Goal: Task Accomplishment & Management: Manage account settings

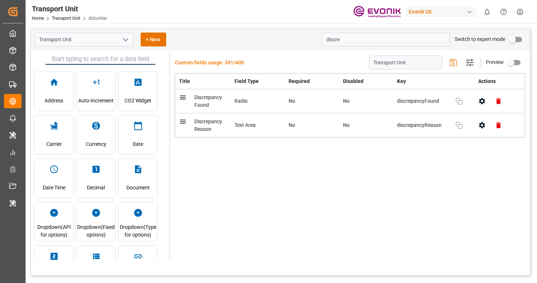
drag, startPoint x: 344, startPoint y: 40, endPoint x: 245, endPoint y: 38, distance: 98.9
click at [245, 38] on div "Transport Unit + New discre Switch to expert mode" at bounding box center [280, 39] width 499 height 21
click at [260, 8] on div "Transport Unit Home Transport Unit dbbuilder Evonik US 0 Notifications Only sho…" at bounding box center [278, 11] width 516 height 23
click at [65, 19] on link "Transport Unit" at bounding box center [66, 18] width 28 height 5
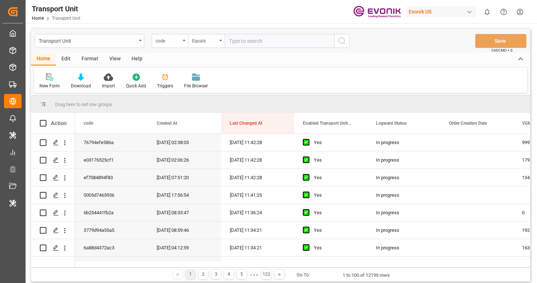
click at [67, 62] on div "Edit" at bounding box center [66, 59] width 20 height 12
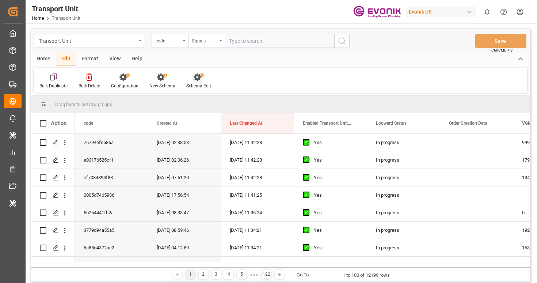
click at [187, 88] on div "Schema Edit" at bounding box center [198, 85] width 25 height 7
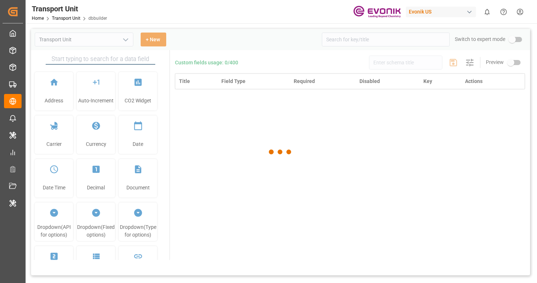
type input "Transport Unit"
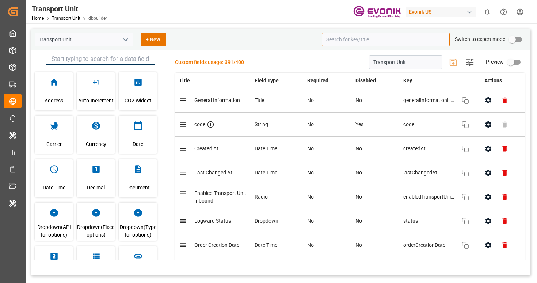
click at [425, 45] on input at bounding box center [386, 39] width 128 height 14
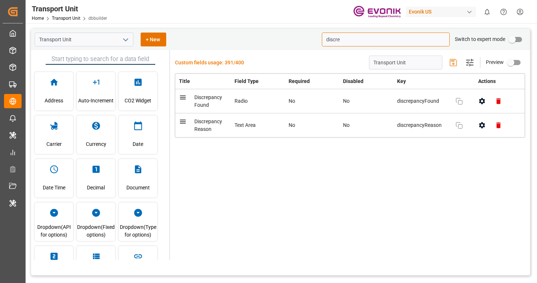
click at [483, 103] on icon "button" at bounding box center [482, 101] width 6 height 6
type input "discre"
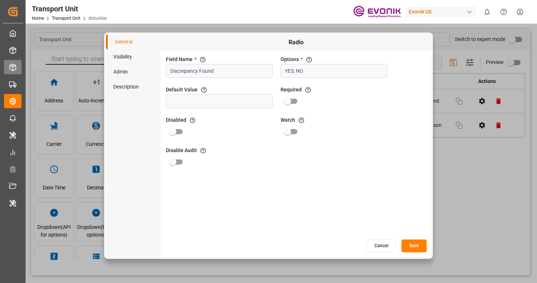
drag, startPoint x: 222, startPoint y: 73, endPoint x: 14, endPoint y: 73, distance: 207.7
click at [20, 73] on div "Created by potrace 1.15, written by Peter Selinger 2001-2017 Created by potrace…" at bounding box center [268, 141] width 537 height 283
click at [388, 247] on button "Cancel" at bounding box center [381, 245] width 30 height 13
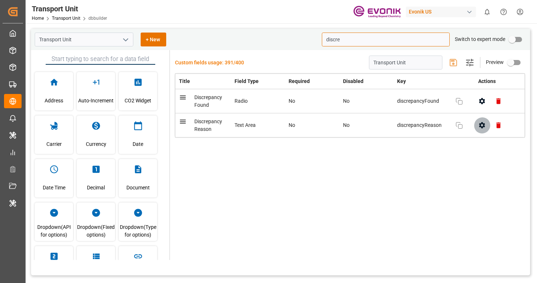
click at [480, 126] on icon "button" at bounding box center [482, 125] width 6 height 6
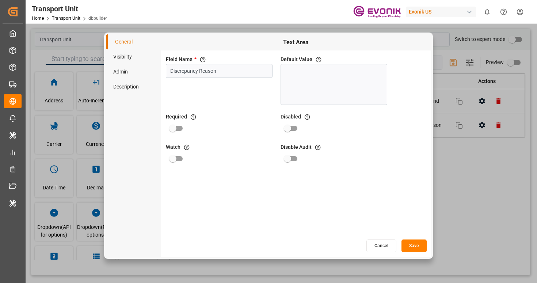
drag, startPoint x: 224, startPoint y: 74, endPoint x: 133, endPoint y: 77, distance: 91.3
click at [133, 77] on div "General Visibility Admin Description Text Area Field Name * The title of the fi…" at bounding box center [268, 145] width 325 height 222
drag, startPoint x: 232, startPoint y: 75, endPoint x: 172, endPoint y: 75, distance: 59.9
click at [161, 78] on div "Field Name * The title of the field that will be shown in UI Discrepancy Reason…" at bounding box center [296, 144] width 270 height 188
drag, startPoint x: 217, startPoint y: 72, endPoint x: 146, endPoint y: 73, distance: 71.6
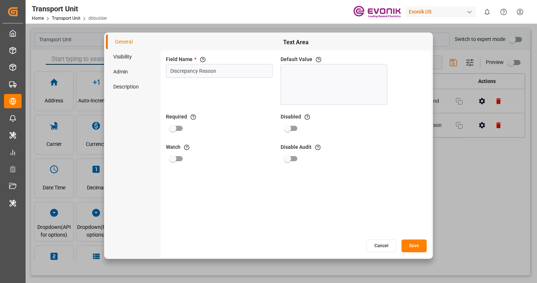
click at [146, 72] on div "General Visibility Admin Description Text Area Field Name * The title of the fi…" at bounding box center [268, 145] width 325 height 222
click at [388, 243] on button "Cancel" at bounding box center [381, 245] width 30 height 13
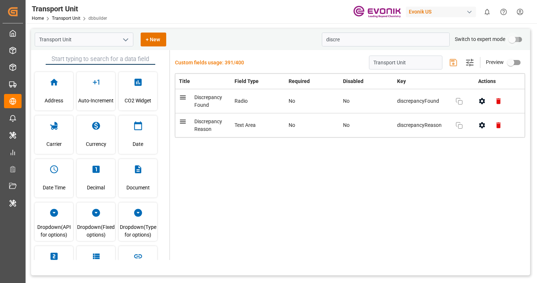
click at [515, 43] on input "primary checkbox" at bounding box center [512, 39] width 42 height 14
checkbox input "true"
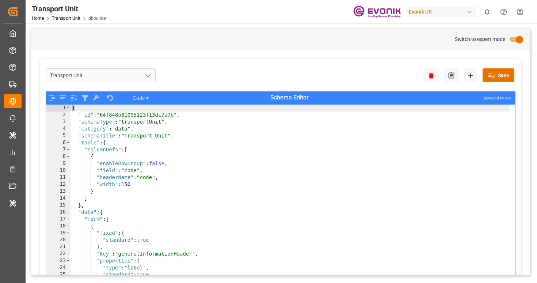
type textarea "{"
click at [299, 159] on div "{ "_id" : "64f848b81095123f13dc7a7b" , "schemaType" : "transportUnit" , "catego…" at bounding box center [289, 205] width 439 height 202
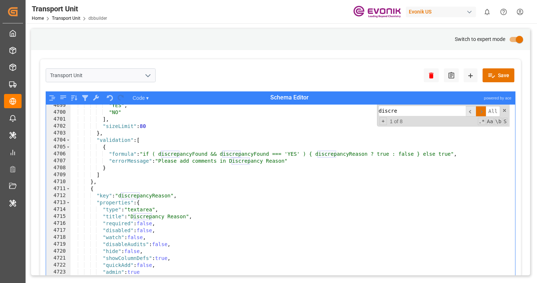
scroll to position [5958, 0]
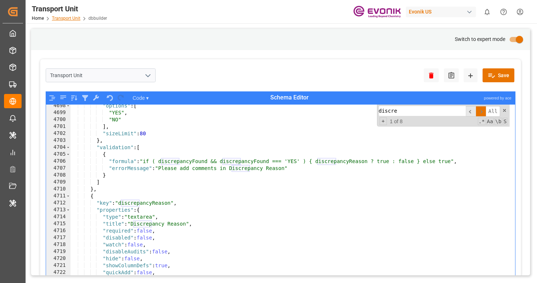
type input "discre"
click at [73, 20] on link "Transport Unit" at bounding box center [66, 18] width 28 height 5
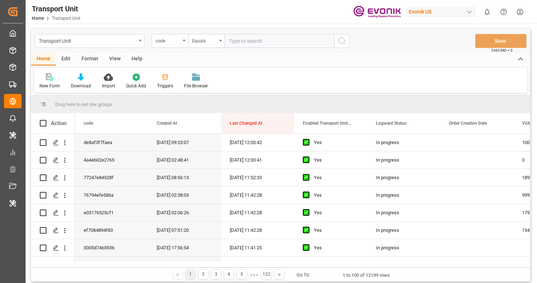
click at [71, 60] on div "Edit" at bounding box center [66, 59] width 20 height 12
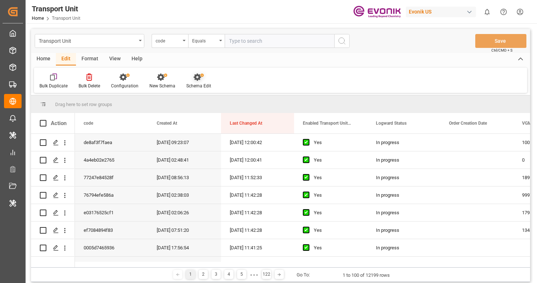
click at [204, 79] on div at bounding box center [198, 77] width 25 height 8
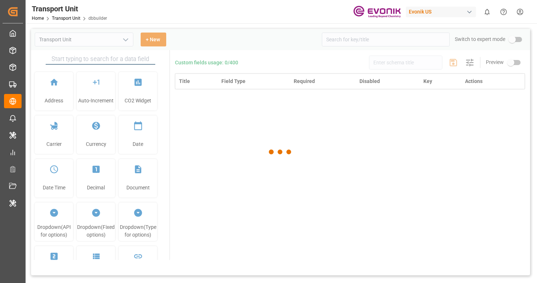
type input "Transport Unit"
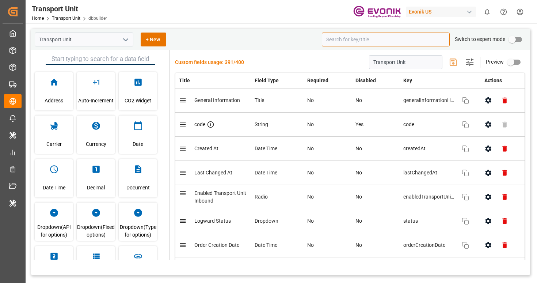
click at [411, 42] on input at bounding box center [386, 39] width 128 height 14
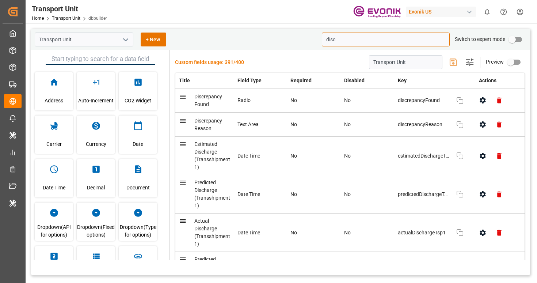
click at [382, 45] on input "disc" at bounding box center [386, 39] width 128 height 14
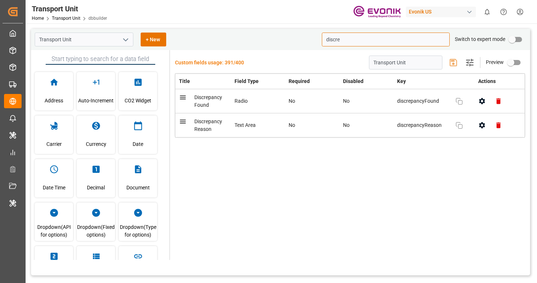
type input "discre"
click at [499, 129] on button "button" at bounding box center [498, 125] width 16 height 16
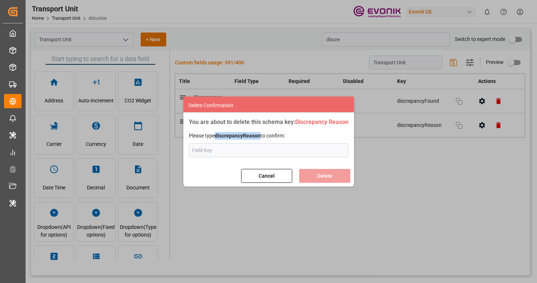
drag, startPoint x: 260, startPoint y: 134, endPoint x: 217, endPoint y: 139, distance: 42.6
click at [216, 139] on p "Please type discrepancyReason to confirm:" at bounding box center [269, 136] width 160 height 8
copy strong "discrepancyReason"
click at [280, 154] on input "text" at bounding box center [269, 150] width 160 height 14
paste input "discrepancyReason"
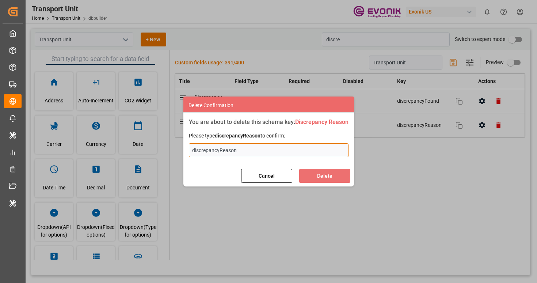
type input "discrepancyReason"
click at [326, 176] on button "Delete" at bounding box center [324, 176] width 51 height 14
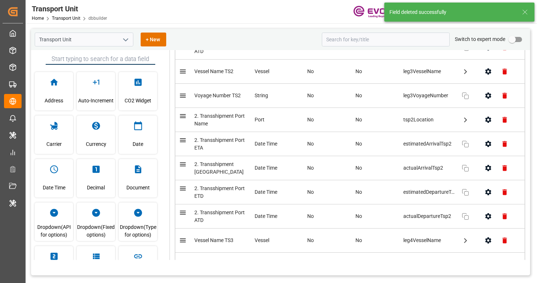
scroll to position [2326, 0]
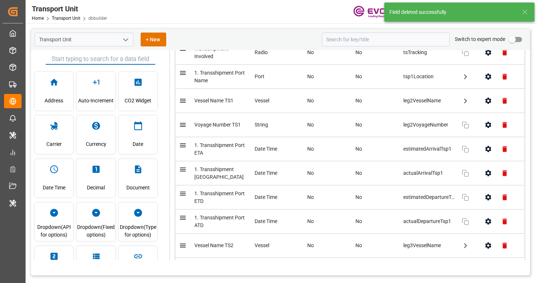
click at [112, 62] on input "text" at bounding box center [101, 59] width 110 height 11
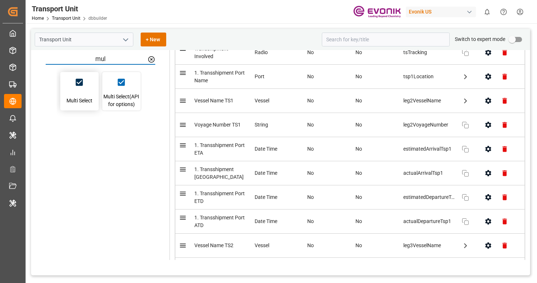
type input "mul"
click at [85, 97] on span "Multi Select" at bounding box center [79, 101] width 26 height 20
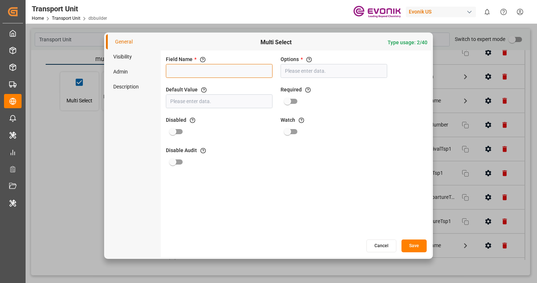
paste input "Discrepancy Reason"
type input "Discrepancy Reason"
click at [324, 73] on input "text" at bounding box center [333, 71] width 107 height 14
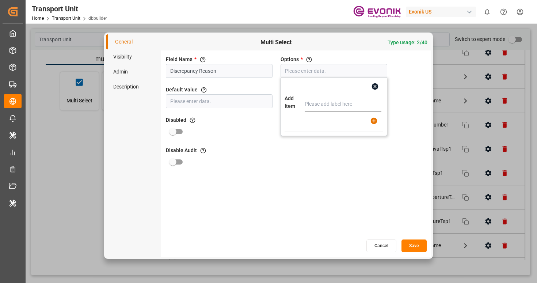
type input "Booking Number"
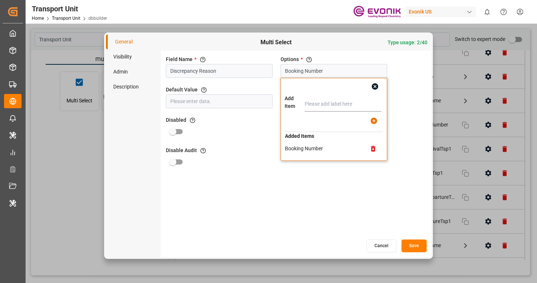
click at [375, 88] on icon "button" at bounding box center [375, 86] width 7 height 7
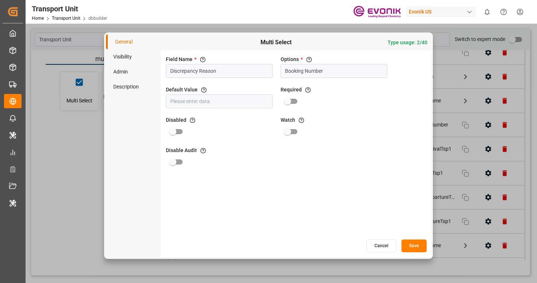
click at [139, 58] on li "Visibility" at bounding box center [133, 56] width 55 height 15
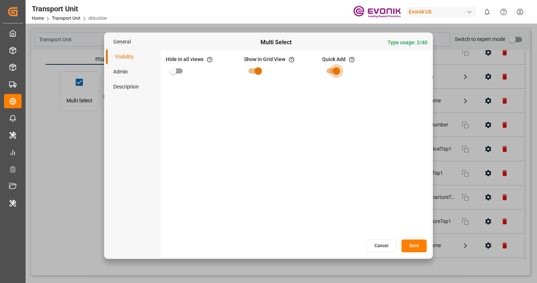
drag, startPoint x: 328, startPoint y: 70, endPoint x: 320, endPoint y: 71, distance: 8.1
click at [328, 70] on input "primary checkbox" at bounding box center [336, 71] width 42 height 14
checkbox input "false"
click at [131, 77] on li "Admin" at bounding box center [133, 71] width 55 height 15
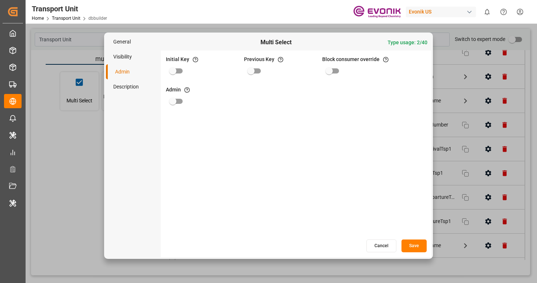
click at [178, 72] on input "primary checkbox" at bounding box center [173, 71] width 42 height 14
click at [177, 70] on input "primary checkbox" at bounding box center [180, 71] width 42 height 14
checkbox input "false"
click at [179, 103] on input "primary checkbox" at bounding box center [173, 101] width 42 height 14
checkbox input "true"
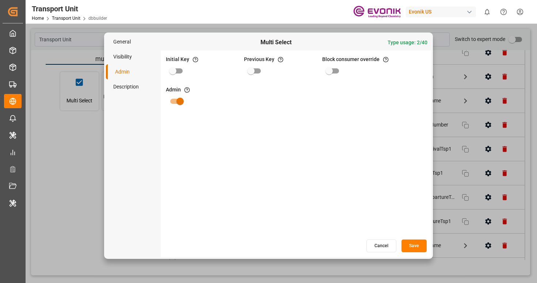
click at [415, 246] on button "Save" at bounding box center [413, 245] width 25 height 13
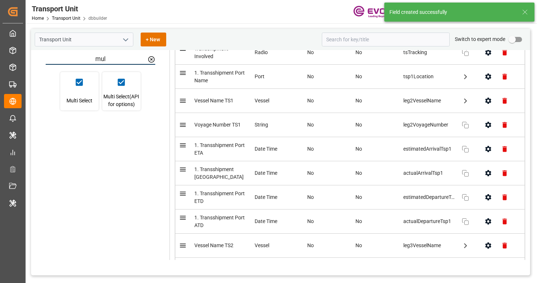
click at [525, 14] on icon at bounding box center [524, 12] width 9 height 9
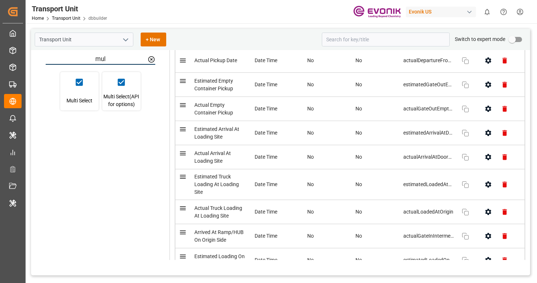
scroll to position [1363, 0]
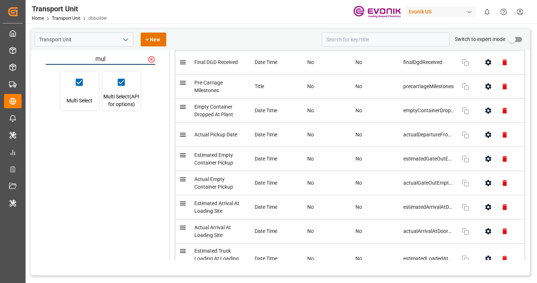
click at [154, 58] on icon at bounding box center [151, 59] width 7 height 7
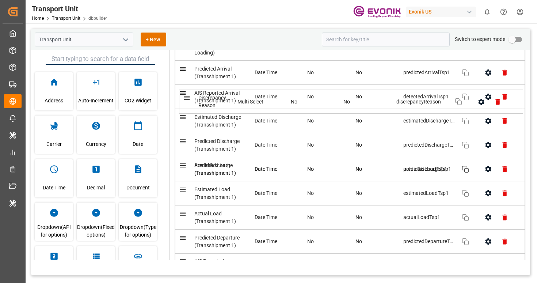
scroll to position [5459, 0]
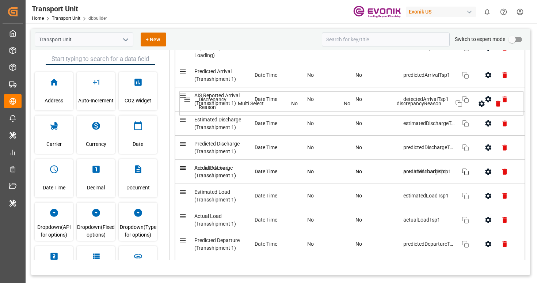
drag, startPoint x: 184, startPoint y: 218, endPoint x: 188, endPoint y: 102, distance: 115.4
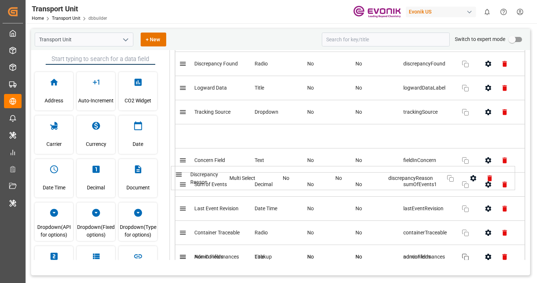
scroll to position [3230, 0]
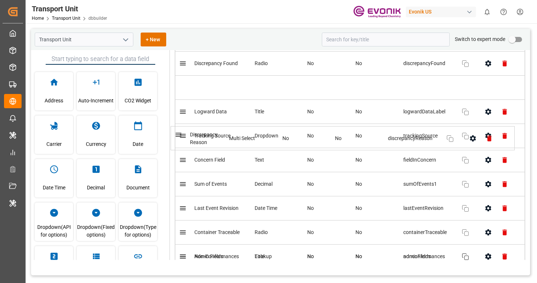
drag, startPoint x: 184, startPoint y: 156, endPoint x: 178, endPoint y: 136, distance: 21.4
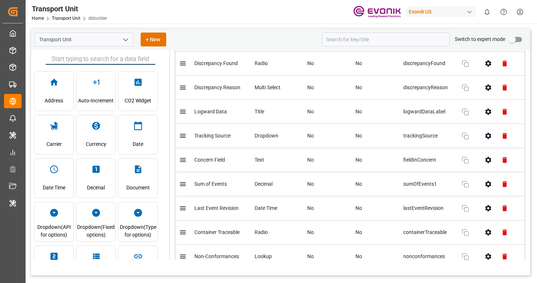
click at [484, 91] on icon "button" at bounding box center [488, 88] width 8 height 8
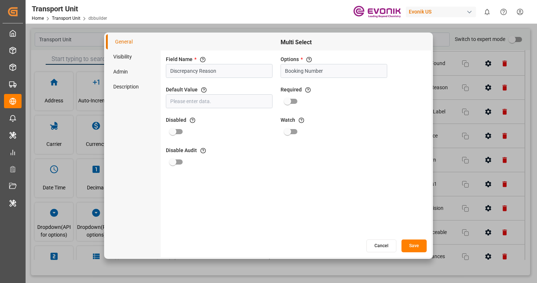
click at [410, 246] on button "Save" at bounding box center [413, 245] width 25 height 13
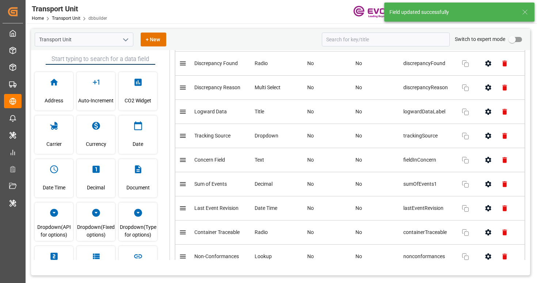
click at [518, 40] on input "primary checkbox" at bounding box center [512, 39] width 42 height 14
checkbox input "true"
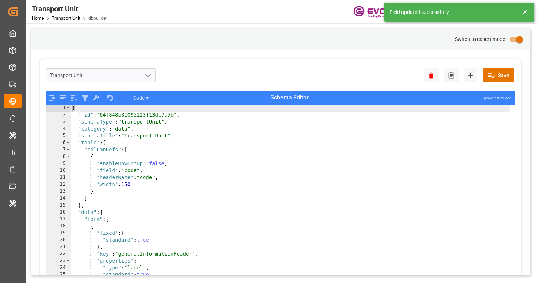
type textarea ""headerName": "code","
click at [300, 174] on div "{ "_id" : "64f848b81095123f13dc7a7b" , "schemaType" : "transportUnit" , "catego…" at bounding box center [289, 205] width 439 height 202
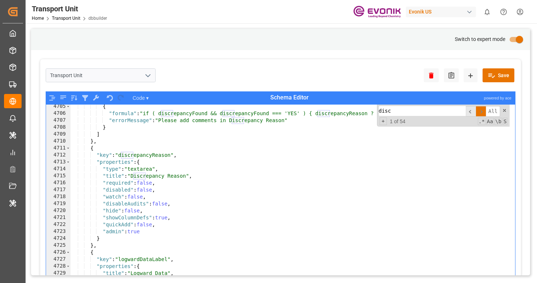
scroll to position [5967, 0]
type input "disc"
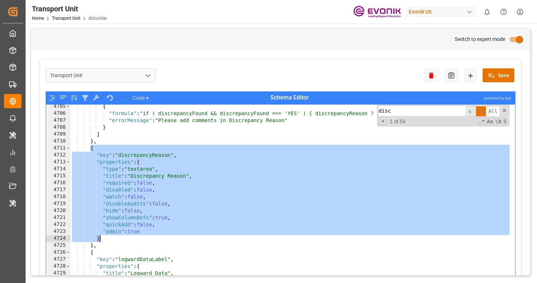
drag, startPoint x: 91, startPoint y: 148, endPoint x: 137, endPoint y: 237, distance: 99.6
click at [137, 237] on div "{ "formula" : "if ( discrepancyFound && discrepancyFound === 'YES' ) { discrepa…" at bounding box center [289, 204] width 439 height 202
type textarea ""admin": true }"
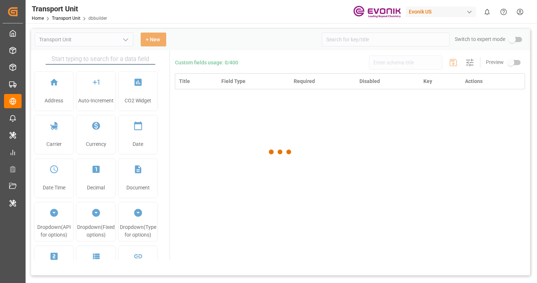
type input "Transport Unit"
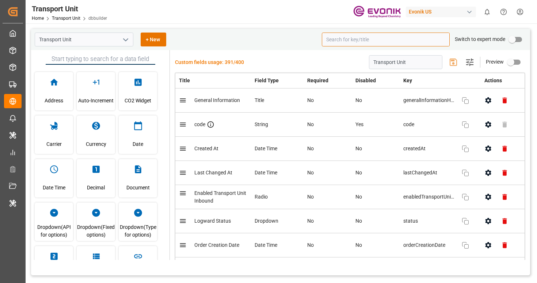
click at [369, 45] on input at bounding box center [386, 39] width 128 height 14
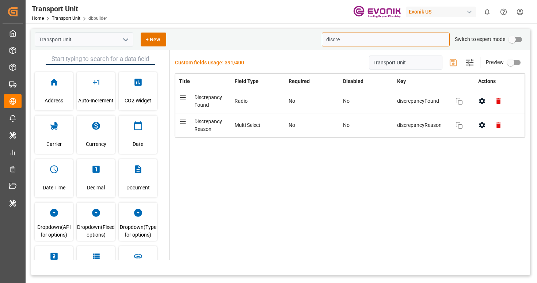
type input "discre"
click at [517, 38] on input "primary checkbox" at bounding box center [512, 39] width 42 height 14
checkbox input "true"
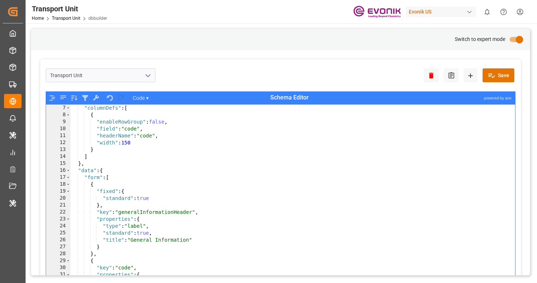
scroll to position [8, 0]
type textarea "},"
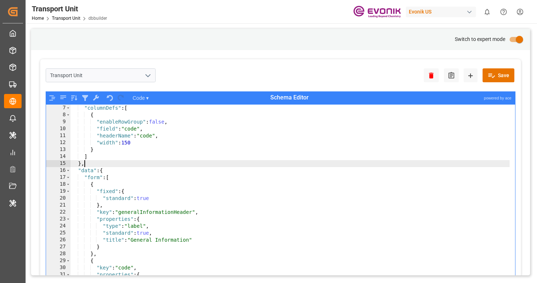
click at [295, 160] on div ""columnDefs" : [ { "enableRowGroup" : false , "field" : "code" , "headerName" :…" at bounding box center [289, 205] width 439 height 202
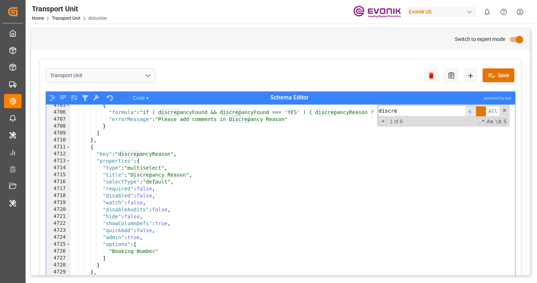
scroll to position [5964, 0]
type input "discre"
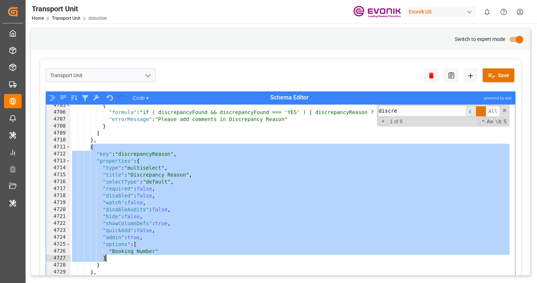
drag, startPoint x: 92, startPoint y: 147, endPoint x: 127, endPoint y: 256, distance: 114.3
click at [127, 256] on div "{ "formula" : "if ( discrepancyFound && discrepancyFound === 'YES' ) { discrepa…" at bounding box center [289, 203] width 439 height 202
paste textarea
type textarea "]"
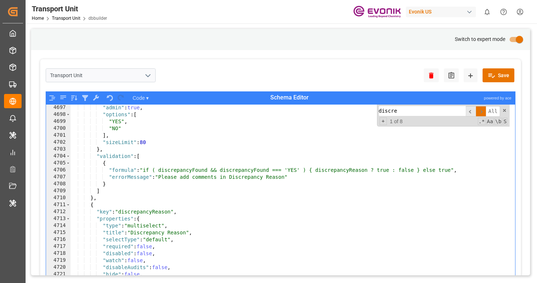
scroll to position [5963, 0]
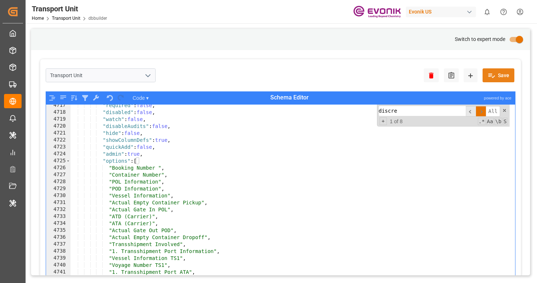
click at [499, 78] on button "Save" at bounding box center [498, 75] width 32 height 14
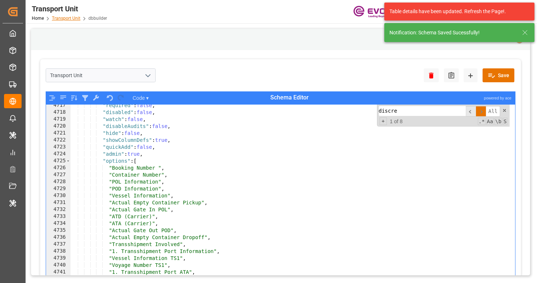
click at [72, 18] on link "Transport Unit" at bounding box center [66, 18] width 28 height 5
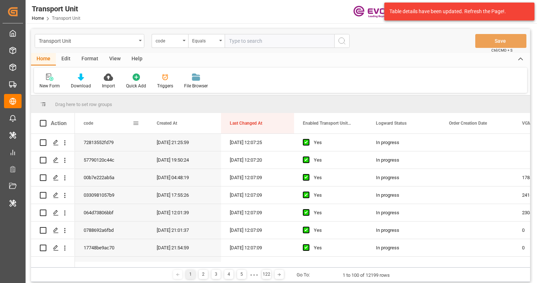
click at [136, 124] on span at bounding box center [136, 123] width 7 height 7
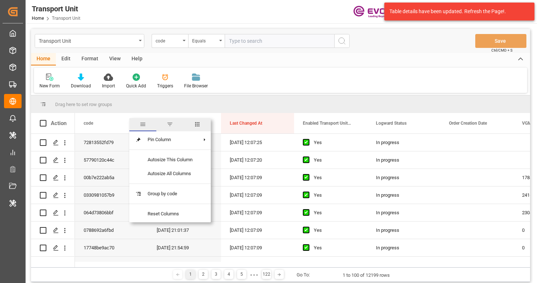
click at [196, 124] on span "columns" at bounding box center [197, 124] width 7 height 7
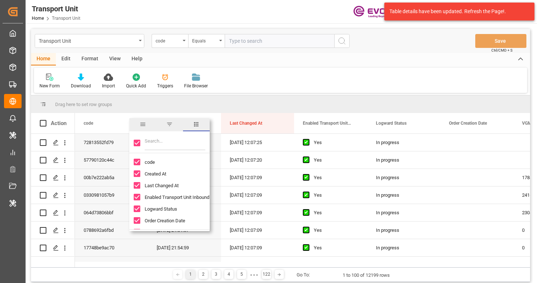
click at [137, 143] on input "Toggle Select All Columns" at bounding box center [137, 142] width 7 height 7
checkbox input "false"
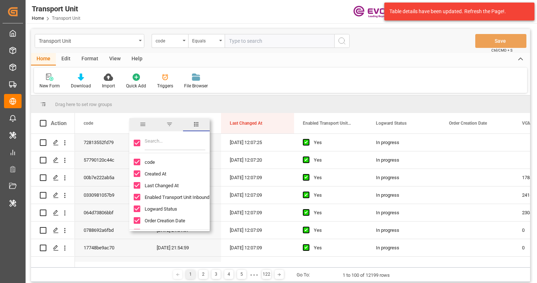
checkbox input "false"
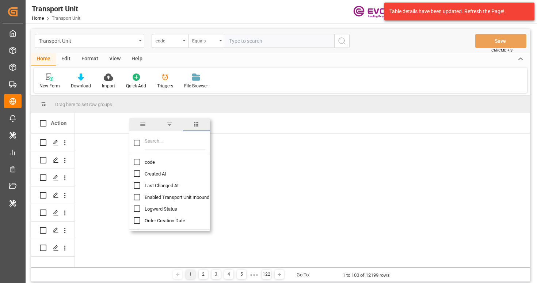
click at [152, 143] on input "Filter Columns Input" at bounding box center [175, 142] width 61 height 15
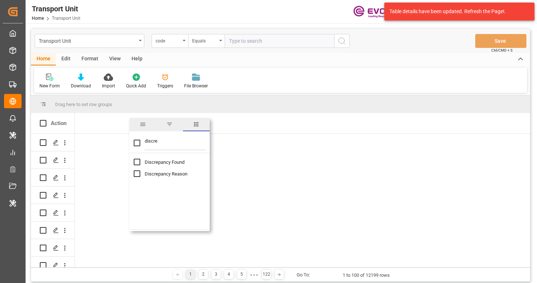
type input "discre"
click at [135, 173] on input "Discrepancy Reason column toggle visibility (hidden)" at bounding box center [137, 173] width 7 height 7
checkbox input "true"
checkbox input "false"
click at [137, 164] on input "Discrepancy Found column toggle visibility (hidden)" at bounding box center [137, 161] width 7 height 7
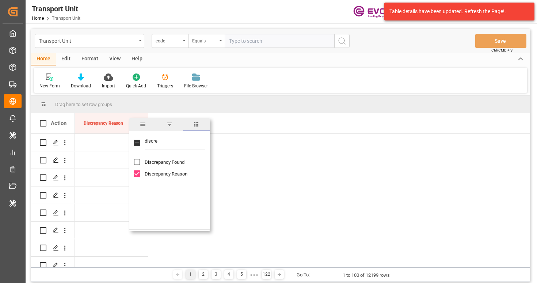
checkbox input "true"
click at [262, 100] on div "Drag here to set row groups" at bounding box center [280, 104] width 499 height 18
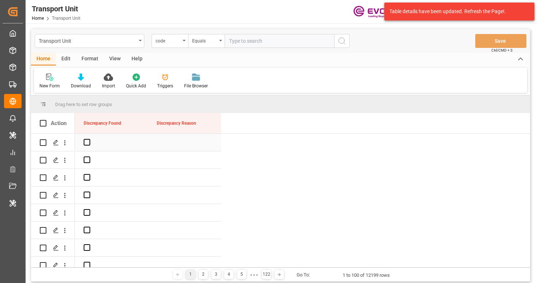
click at [176, 141] on div "Press SPACE to select this row." at bounding box center [184, 142] width 73 height 17
click at [177, 142] on div "Press SPACE to select this row." at bounding box center [184, 142] width 73 height 17
click at [178, 142] on div "Press SPACE to select this row." at bounding box center [184, 142] width 73 height 17
click at [183, 142] on div "Press SPACE to select this row." at bounding box center [184, 142] width 73 height 17
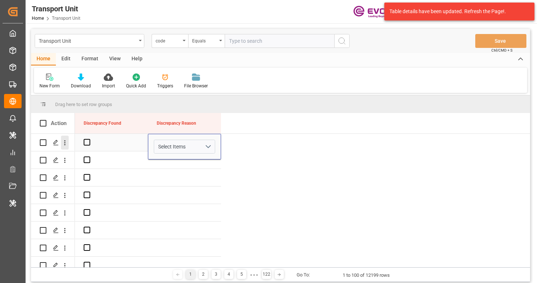
click at [65, 144] on icon "open menu" at bounding box center [65, 143] width 8 height 8
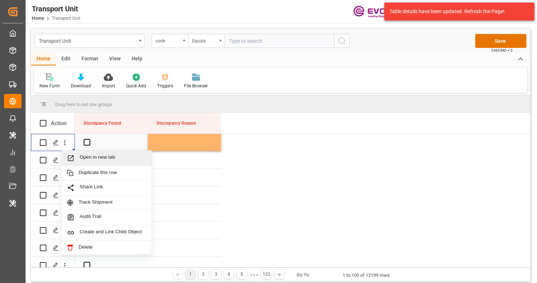
click at [78, 155] on span "Press SPACE to select this row." at bounding box center [73, 158] width 13 height 8
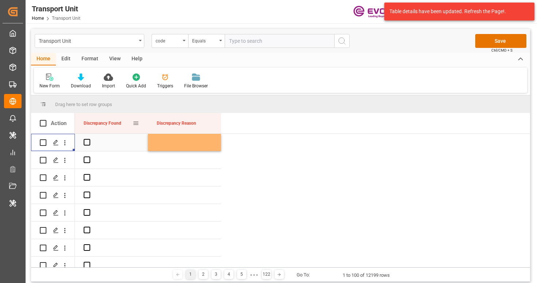
click at [137, 126] on span at bounding box center [136, 123] width 7 height 7
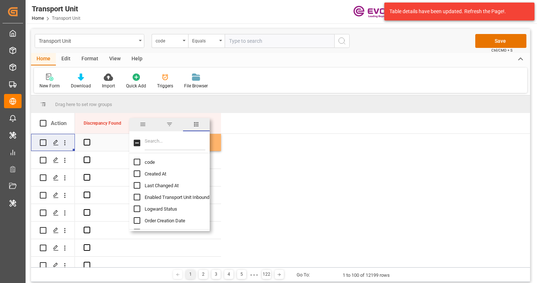
click at [136, 143] on input "Toggle Select All Columns" at bounding box center [137, 142] width 7 height 7
checkbox input "true"
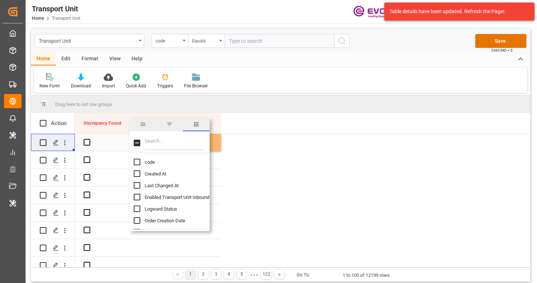
checkbox input "true"
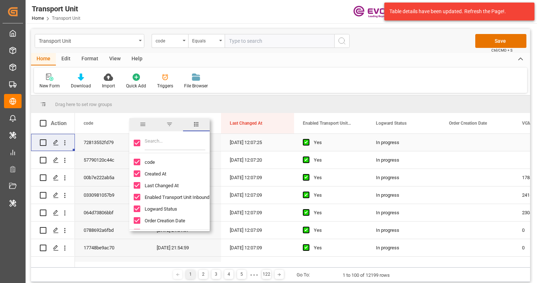
click at [161, 145] on input "Filter Columns Input" at bounding box center [175, 142] width 61 height 15
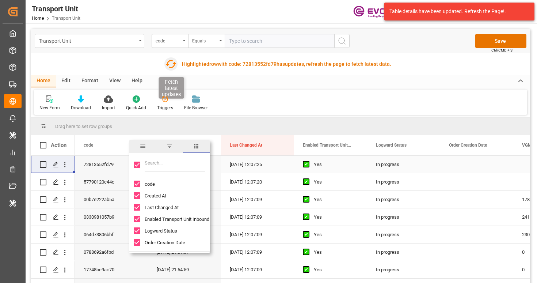
click at [169, 65] on icon "button" at bounding box center [171, 64] width 12 height 12
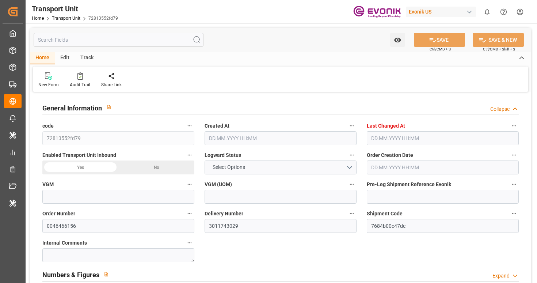
type input "AC Containerline"
type input "Leschaco Inc."
type input "USJAX"
type input "BRSSZ"
type input "900.4"
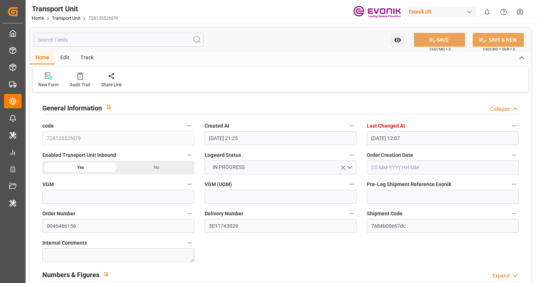
type input "31.07.2025 21:25"
type input "11.08.2025 12:07"
type input "24.09.2025"
type input "03.09.2025 00:00"
type input "03.09.2025 17:30"
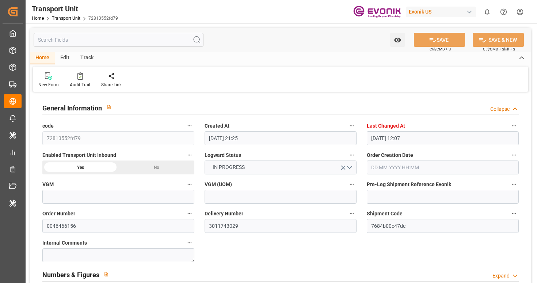
type input "03.09.2025 17:30"
type input "17.09.2025 00:00"
type input "17.09.2025 17:30"
type input "19.08.2025 10:00"
click at [151, 38] on input "text" at bounding box center [119, 40] width 170 height 14
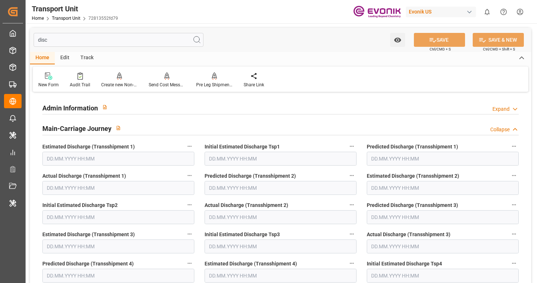
type input "disc"
click at [165, 101] on div "Admin Information Expand" at bounding box center [280, 107] width 476 height 14
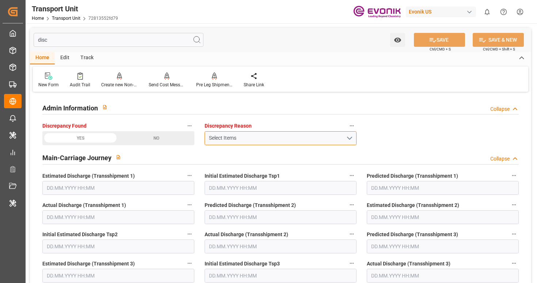
click at [254, 137] on div "Select Items" at bounding box center [277, 138] width 137 height 8
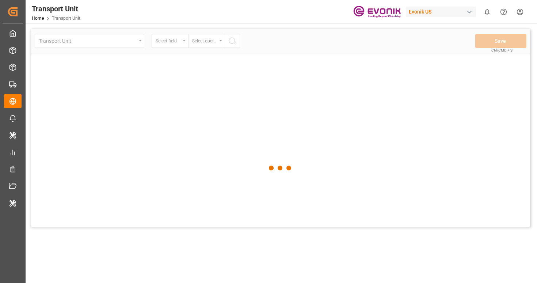
click at [446, 15] on div "Evonik US" at bounding box center [441, 12] width 70 height 11
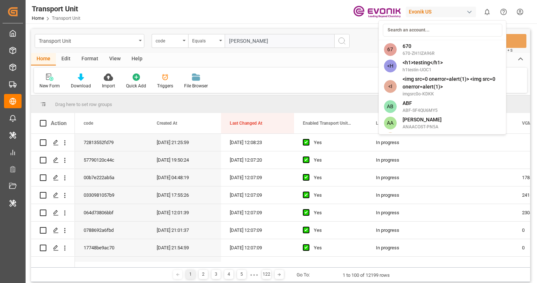
type input "[PERSON_NAME]"
click at [445, 31] on input at bounding box center [442, 30] width 119 height 13
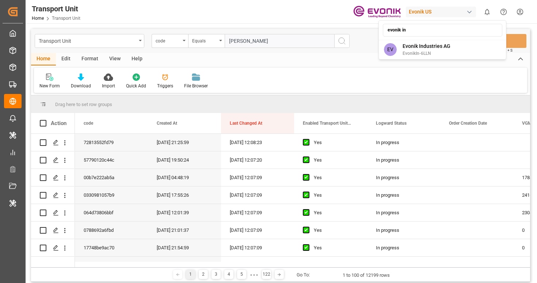
type input "evonik in"
click at [458, 46] on div "EV Evonik Industries AG EvonikIn-6LLN" at bounding box center [442, 49] width 124 height 16
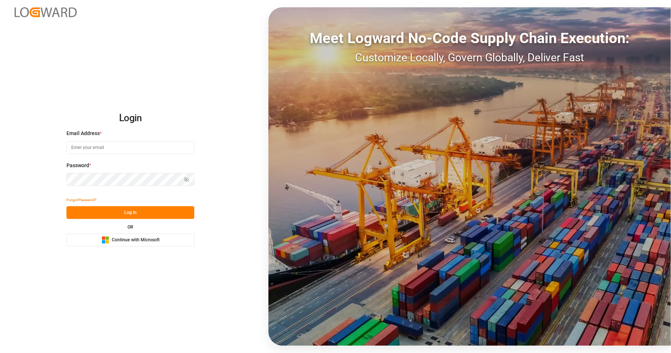
click at [153, 238] on span "Continue with Microsoft" at bounding box center [136, 240] width 48 height 7
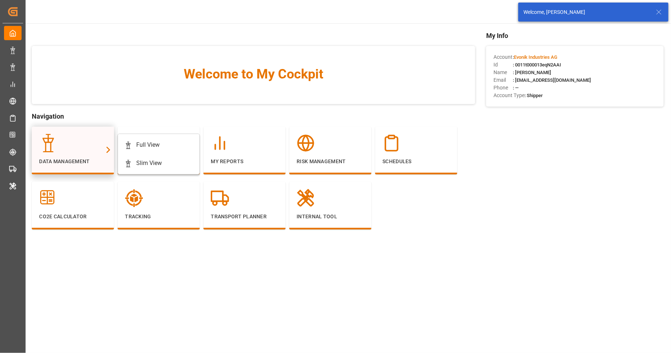
click at [94, 146] on div at bounding box center [73, 143] width 68 height 18
click at [142, 142] on div "Full View" at bounding box center [147, 145] width 23 height 9
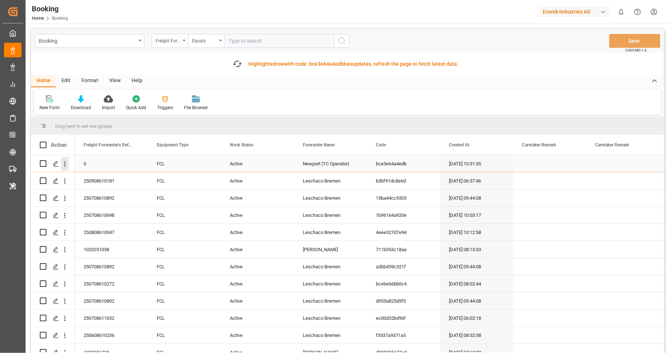
click at [65, 165] on icon "open menu" at bounding box center [64, 163] width 1 height 5
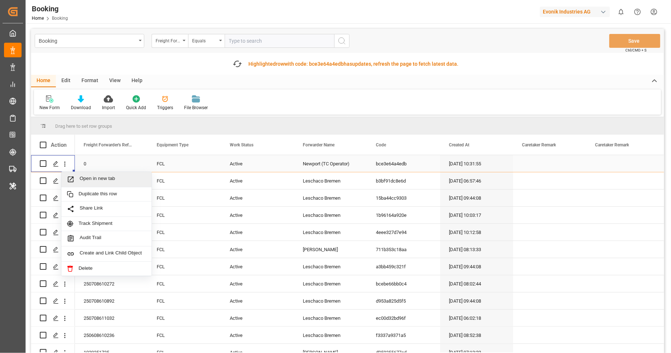
click at [85, 180] on span "Open in new tab" at bounding box center [113, 180] width 66 height 8
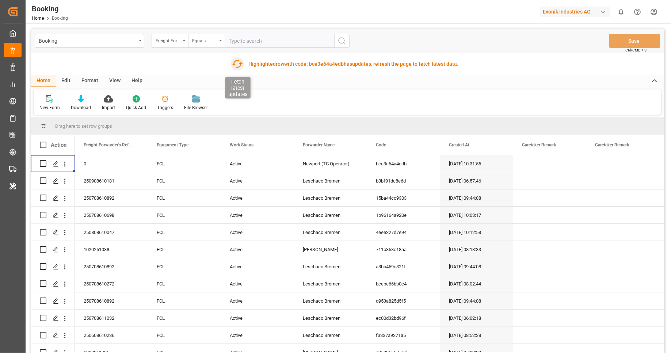
click at [237, 64] on icon "button" at bounding box center [237, 64] width 12 height 12
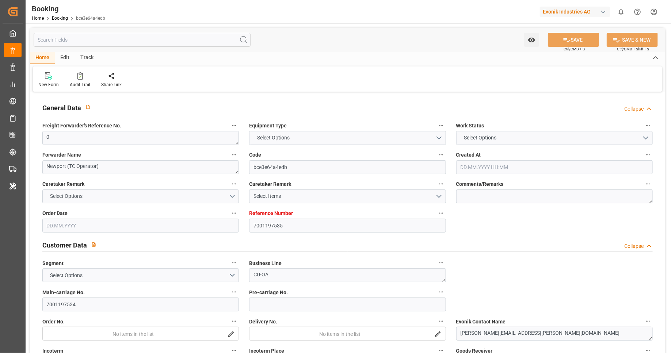
type input "7001197535"
type input "9619983"
type input "Hapag Lloyd"
type input "Hapag Lloyd Aktiengesellschaft"
type input "NLRTM"
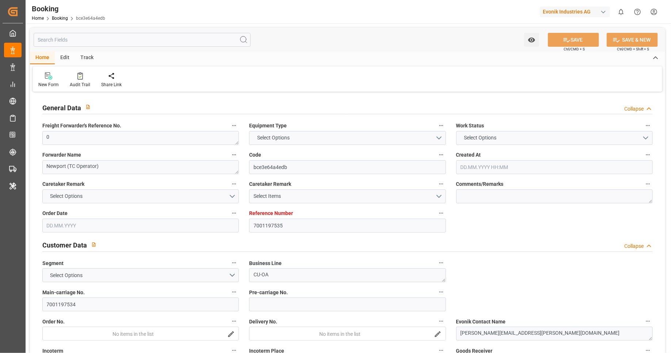
type input "CNDAG"
type input "MYTPP"
type input "0"
type input "17.06.2025 10:31"
type input "17.06.2025"
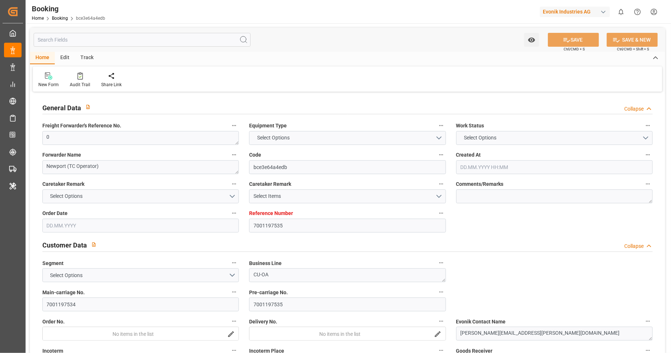
type input "18.09.2025"
type input "18.07.2025"
type input "28.07.2025 00:00"
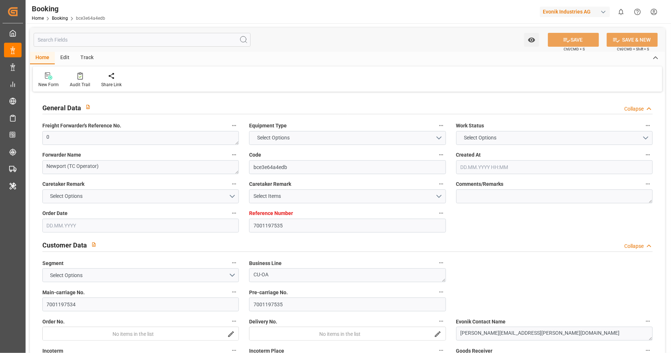
type input "25.07.2025 00:00"
type input "08.09.2025 00:00"
type input "[DATE] 00:00"
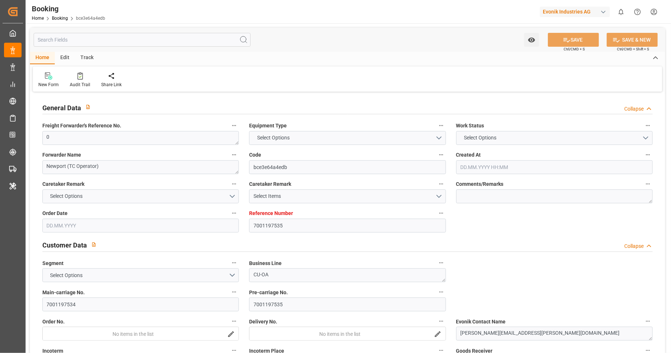
type input "01.09.2025 05:30"
type input "06.08.2025"
type input "11.08.2025 12:08"
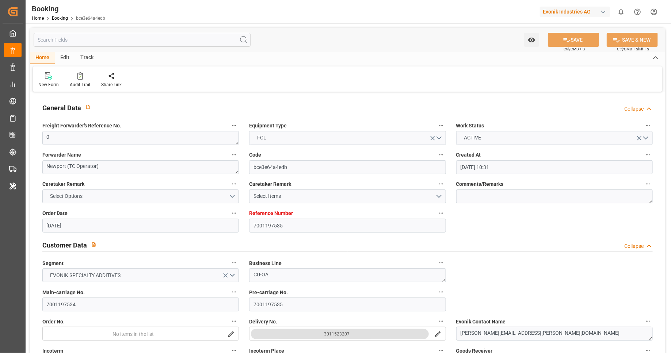
click at [138, 44] on input "text" at bounding box center [142, 40] width 217 height 14
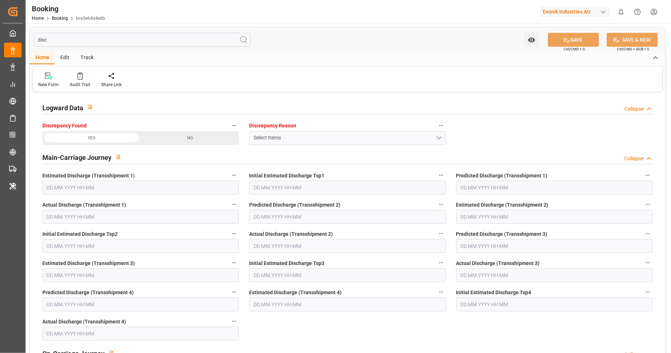
type input "disc"
click at [343, 142] on button "Select Items" at bounding box center [347, 138] width 196 height 14
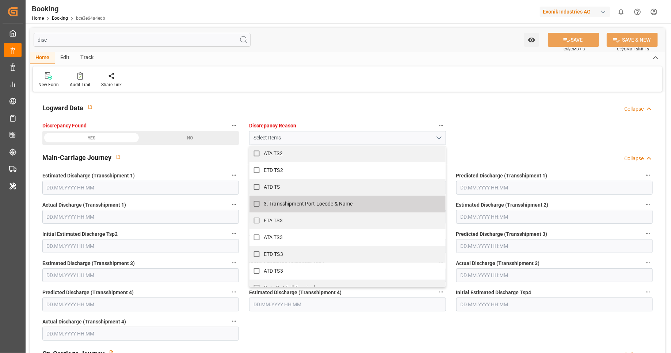
scroll to position [396, 0]
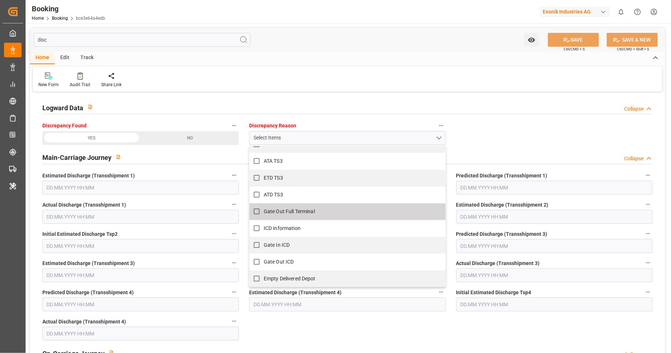
click at [301, 214] on span "Gate Out Full Terminal" at bounding box center [289, 211] width 51 height 6
checkbox input "true"
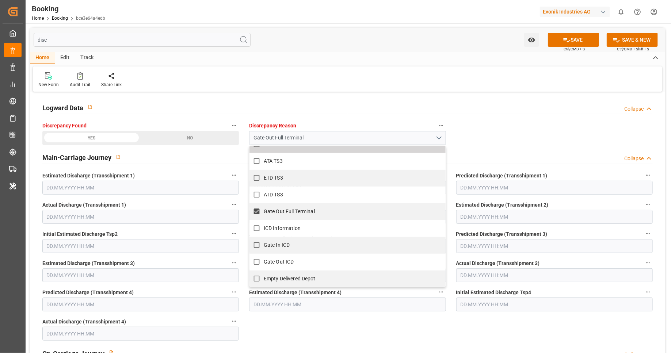
click at [464, 136] on div "Logward Data Collapse Discrepancy Found YES NO Discrepancy Reason Gate Out Full…" at bounding box center [347, 262] width 635 height 336
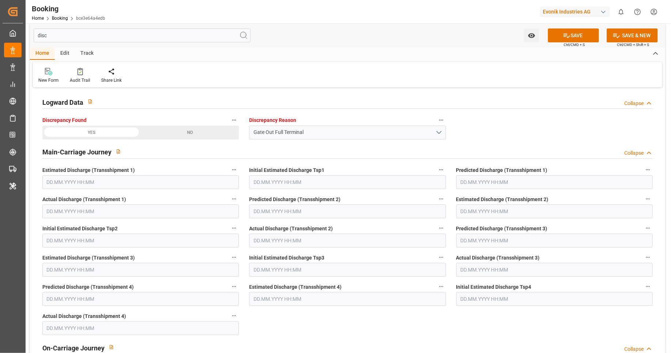
scroll to position [0, 0]
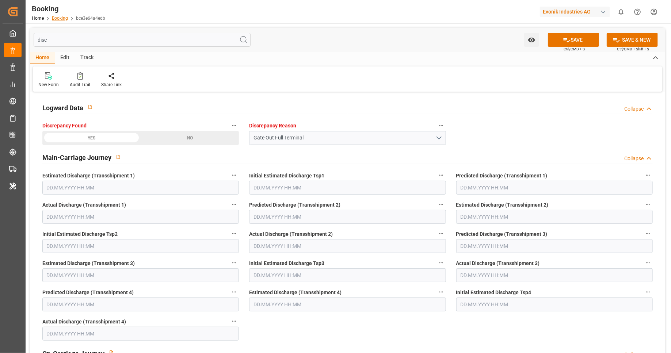
click at [56, 19] on link "Booking" at bounding box center [60, 18] width 16 height 5
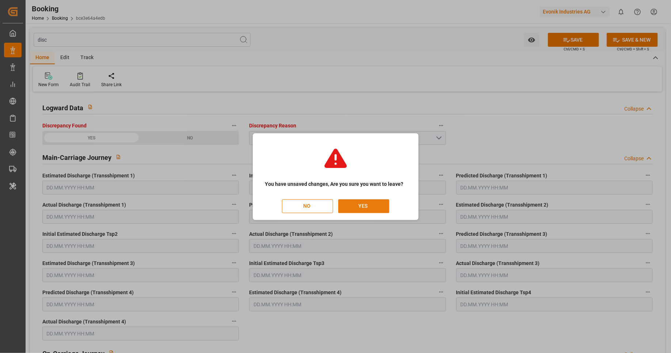
click at [363, 209] on button "YES" at bounding box center [363, 206] width 51 height 14
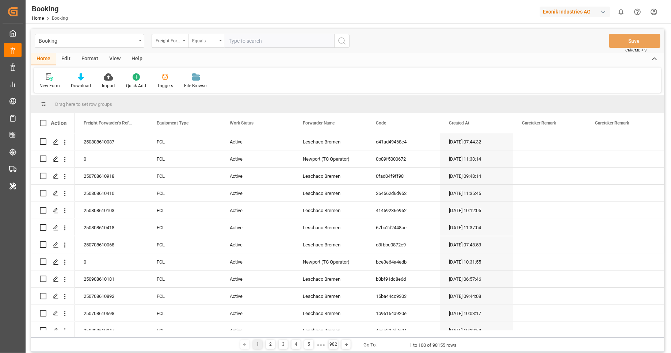
click at [68, 62] on div "Edit" at bounding box center [66, 59] width 20 height 12
click at [222, 84] on div "Schema Edit" at bounding box center [226, 85] width 25 height 7
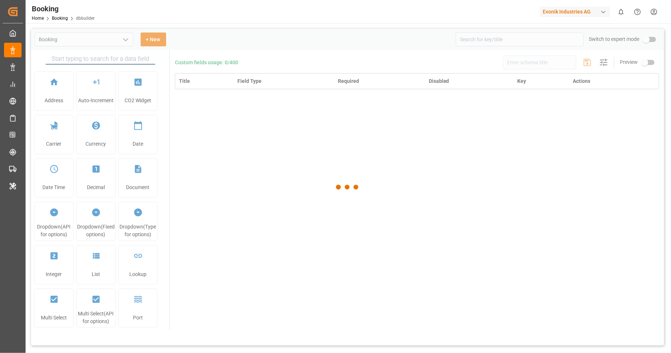
type input "Booking"
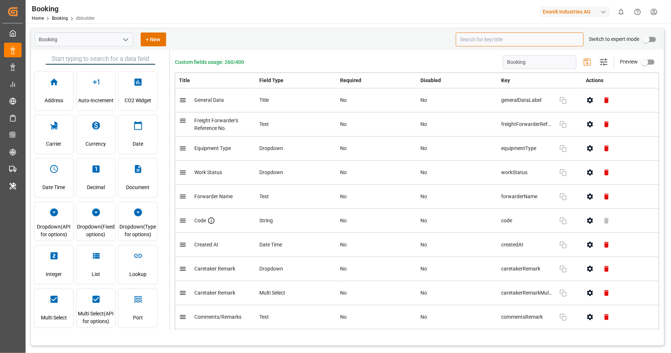
click at [503, 42] on input at bounding box center [520, 39] width 128 height 14
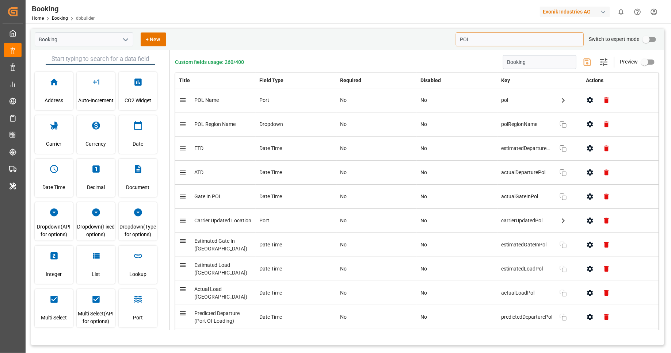
type input "POL"
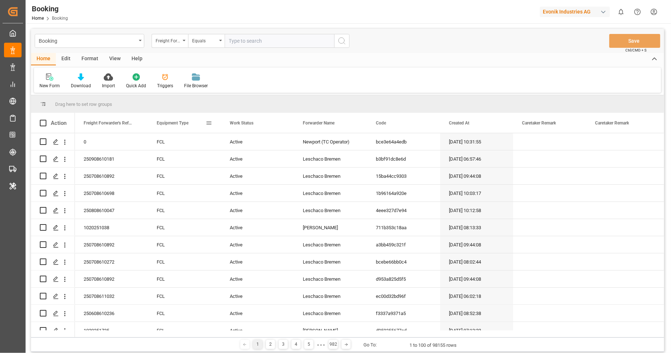
click at [208, 121] on span at bounding box center [209, 123] width 7 height 7
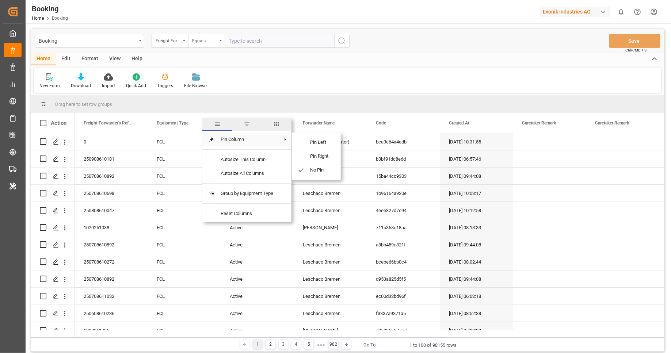
click at [278, 127] on span "columns" at bounding box center [276, 124] width 7 height 7
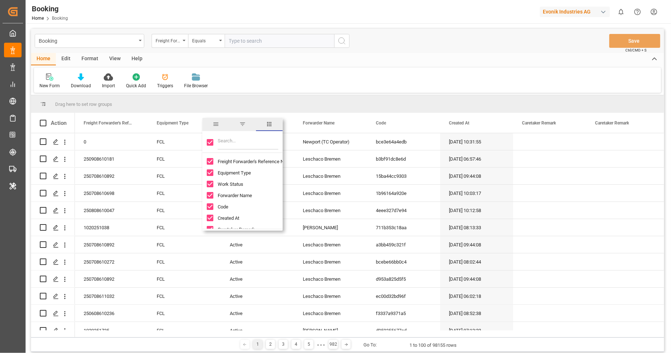
click at [211, 144] on input "Toggle Select All Columns" at bounding box center [210, 142] width 7 height 7
checkbox input "false"
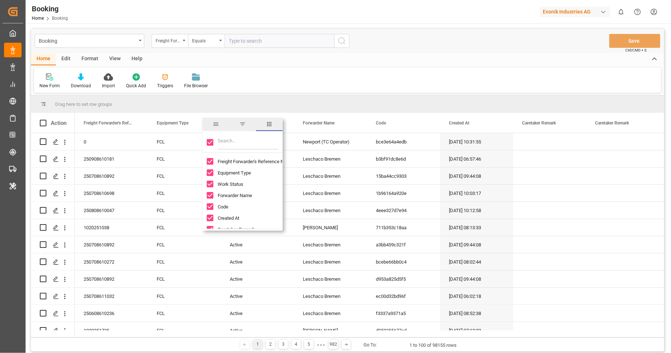
checkbox input "false"
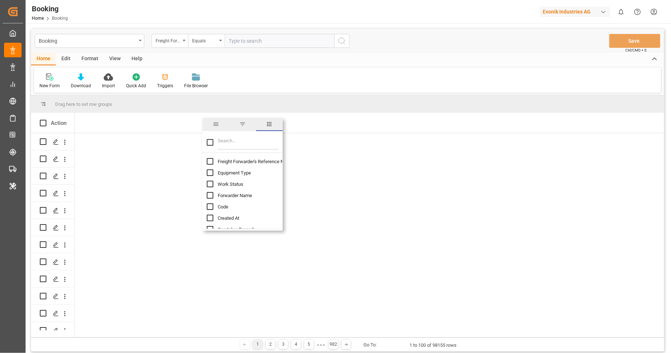
click at [237, 145] on input "Filter Columns Input" at bounding box center [248, 142] width 61 height 15
type input "pol"
click at [224, 170] on span "POL Country" at bounding box center [231, 172] width 26 height 5
checkbox input "false"
checkbox input "true"
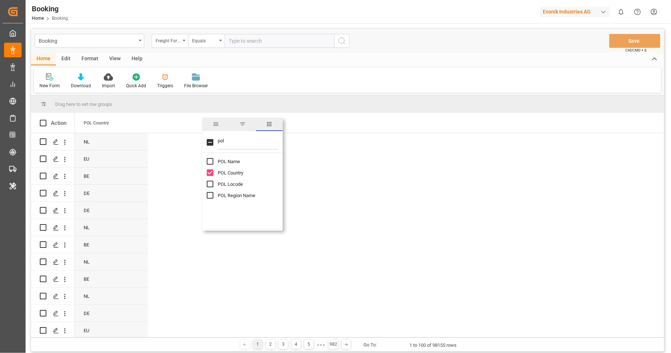
click at [207, 160] on input "POL Name column toggle visibility (hidden)" at bounding box center [210, 161] width 7 height 7
checkbox input "true"
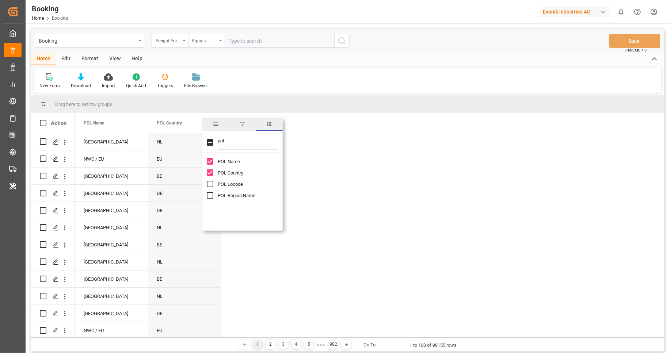
click at [212, 183] on input "POL Locode column toggle visibility (hidden)" at bounding box center [210, 184] width 7 height 7
checkbox input "true"
drag, startPoint x: 221, startPoint y: 195, endPoint x: 233, endPoint y: 191, distance: 12.1
click at [221, 195] on span "POL Region Name" at bounding box center [237, 195] width 38 height 5
checkbox input "true"
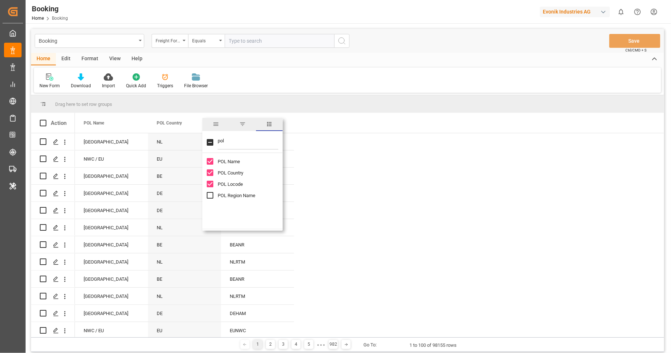
checkbox input "true"
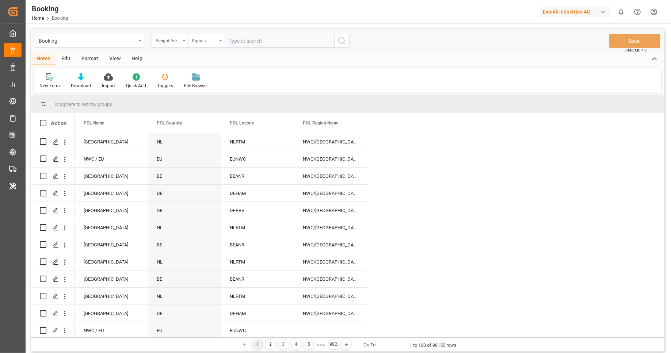
click at [338, 95] on div at bounding box center [347, 95] width 633 height 0
click at [185, 229] on div "NL" at bounding box center [184, 227] width 73 height 17
click at [171, 229] on div "NL" at bounding box center [184, 227] width 73 height 17
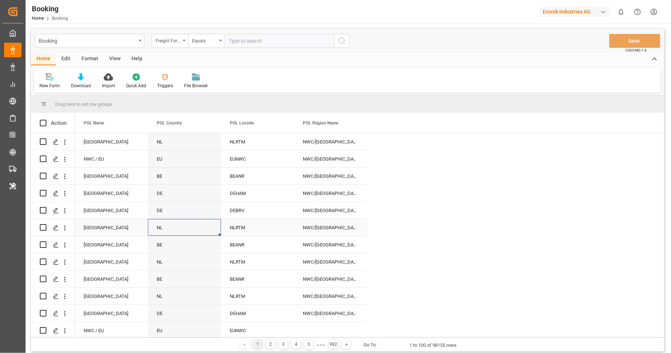
click at [171, 229] on div "NL" at bounding box center [184, 227] width 73 height 17
click at [160, 229] on div "NL" at bounding box center [184, 227] width 73 height 17
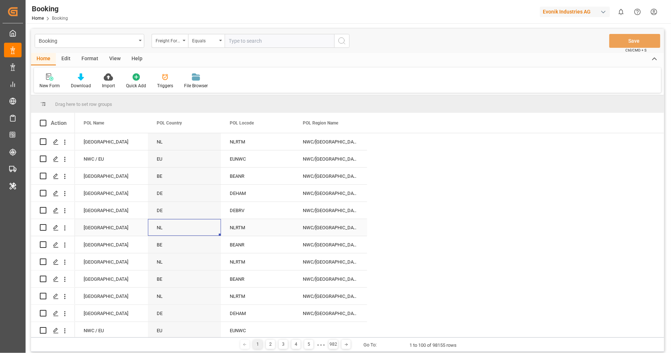
click at [160, 229] on div "NL" at bounding box center [184, 227] width 73 height 17
click at [161, 229] on div "NL" at bounding box center [184, 227] width 73 height 17
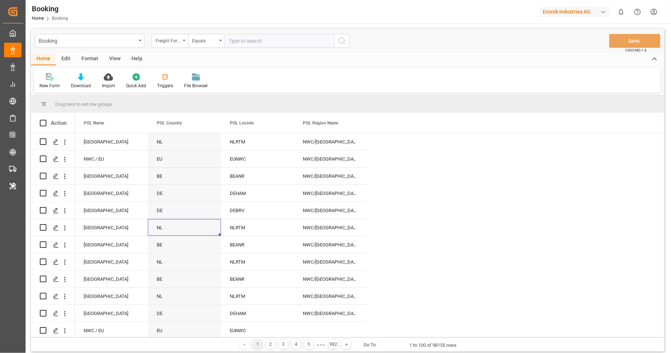
click at [68, 60] on div "Edit" at bounding box center [66, 59] width 20 height 12
click at [226, 81] on div "Schema Edit" at bounding box center [227, 81] width 36 height 16
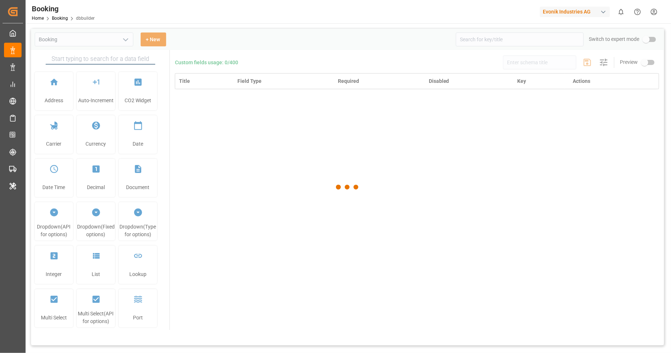
type input "Booking"
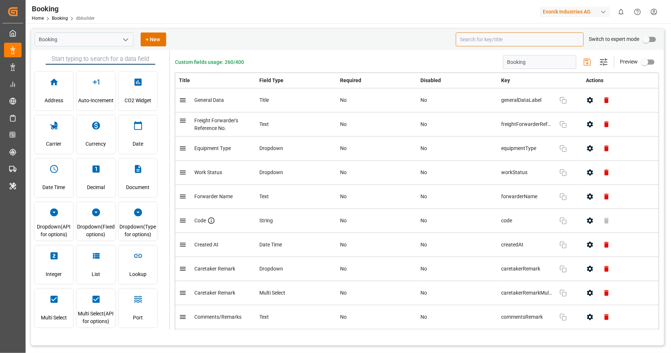
click at [516, 43] on input at bounding box center [520, 39] width 128 height 14
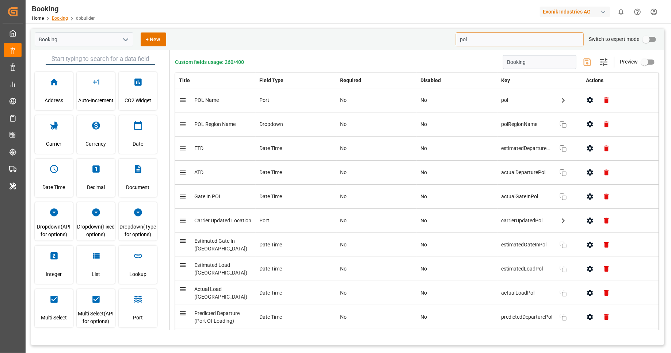
type input "pol"
click at [63, 19] on link "Booking" at bounding box center [60, 18] width 16 height 5
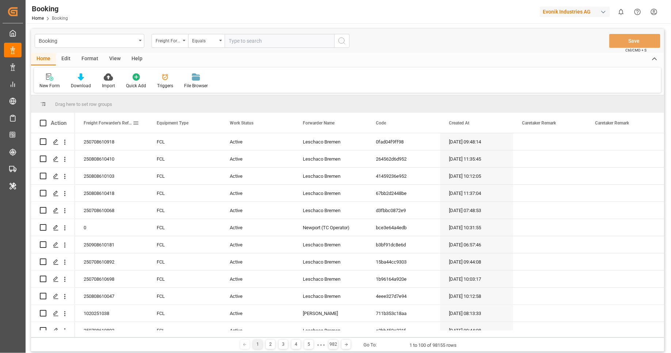
click at [135, 125] on span at bounding box center [136, 123] width 7 height 7
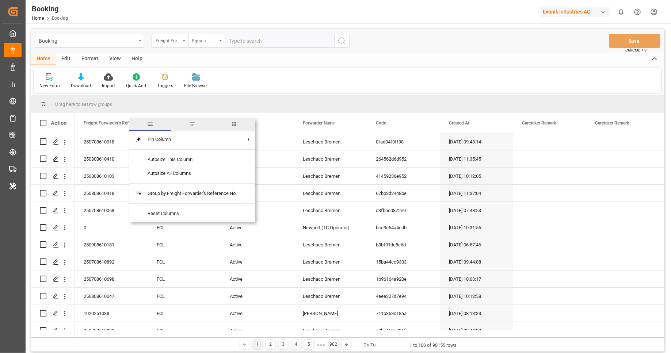
click at [232, 124] on span "columns" at bounding box center [234, 124] width 42 height 13
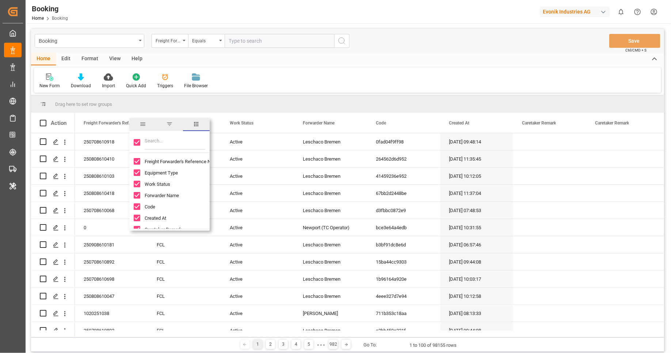
click at [135, 144] on input "Toggle Select All Columns" at bounding box center [137, 142] width 7 height 7
checkbox input "false"
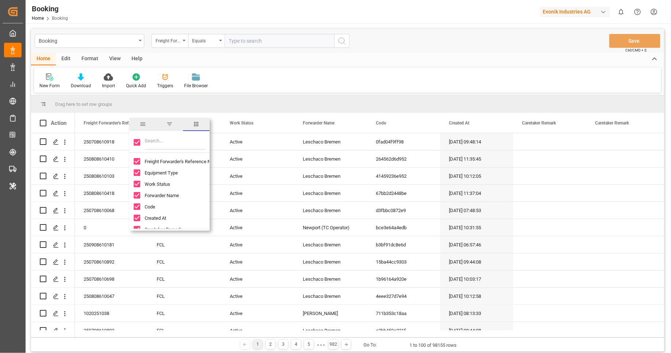
checkbox input "false"
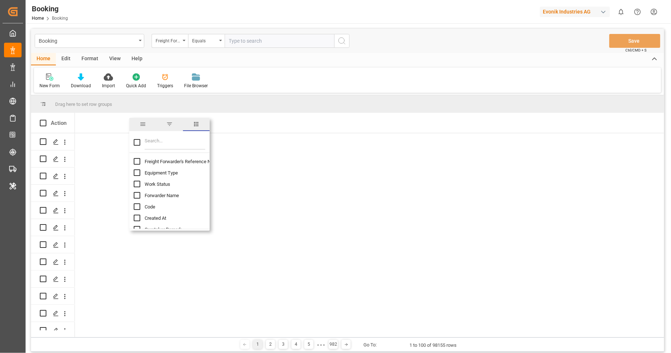
click at [172, 146] on input "Filter Columns Input" at bounding box center [175, 142] width 61 height 15
type input "pol"
click at [156, 173] on span "POL Country" at bounding box center [158, 172] width 26 height 5
checkbox input "false"
checkbox input "true"
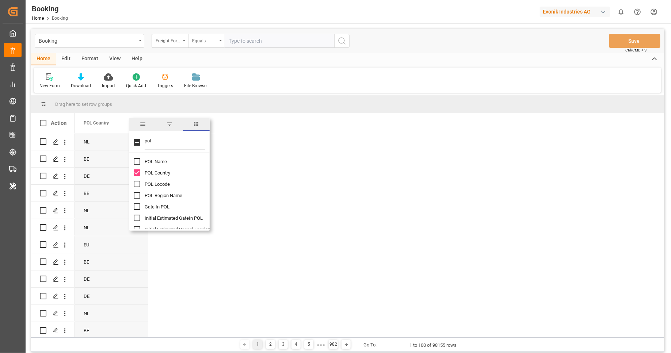
click at [165, 160] on span "POL Name" at bounding box center [156, 161] width 22 height 5
checkbox input "true"
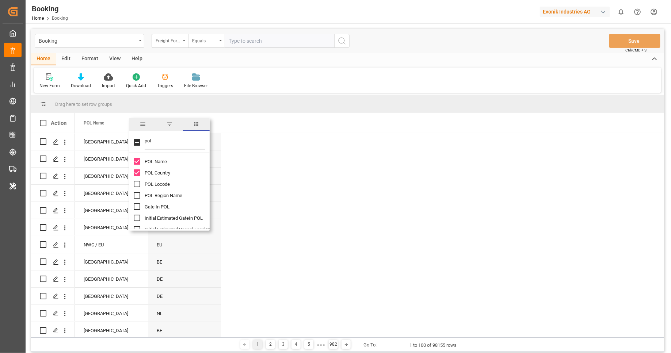
click at [162, 182] on span "POL Locode" at bounding box center [157, 183] width 25 height 5
checkbox input "true"
drag, startPoint x: 169, startPoint y: 193, endPoint x: 172, endPoint y: 190, distance: 4.5
click at [170, 193] on span "POL Region Name" at bounding box center [164, 195] width 38 height 5
checkbox input "true"
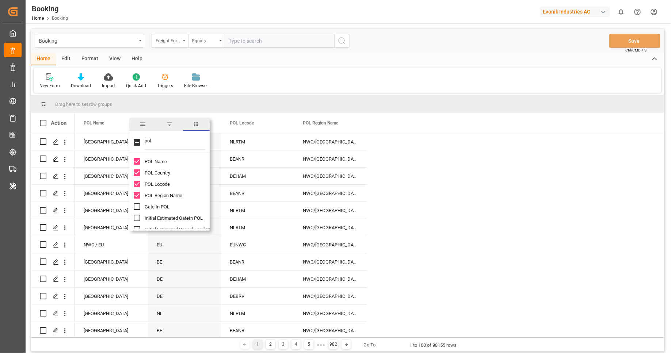
click at [296, 95] on div "Drag here to set row groups" at bounding box center [347, 104] width 633 height 18
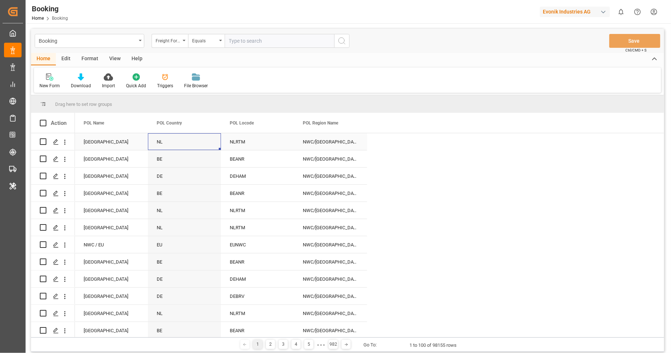
click at [173, 141] on div "NL" at bounding box center [184, 141] width 73 height 17
click at [166, 141] on div "NL" at bounding box center [184, 141] width 73 height 17
click at [176, 137] on div "NL" at bounding box center [184, 141] width 73 height 17
drag, startPoint x: 169, startPoint y: 126, endPoint x: 172, endPoint y: 103, distance: 23.2
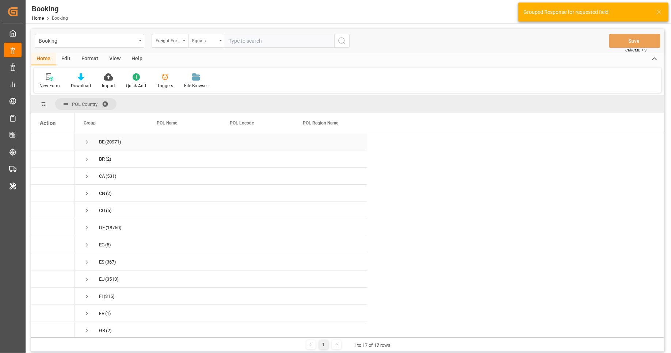
click at [88, 143] on span "Press SPACE to select this row." at bounding box center [87, 142] width 7 height 7
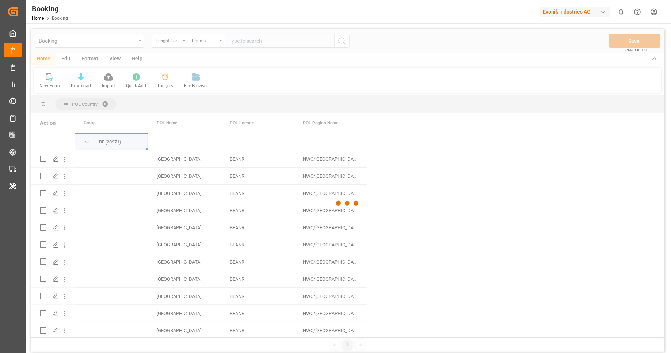
click at [87, 143] on div at bounding box center [347, 203] width 633 height 349
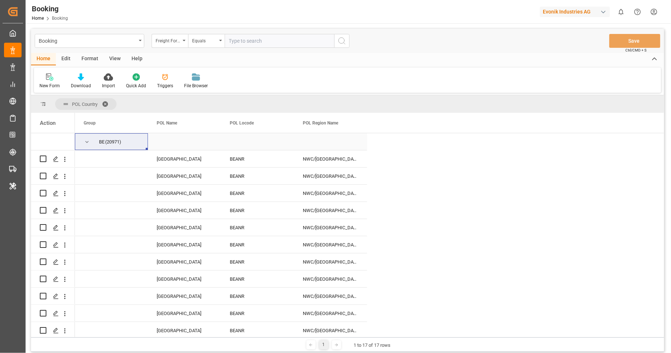
click at [88, 143] on span "Press SPACE to select this row." at bounding box center [87, 142] width 7 height 7
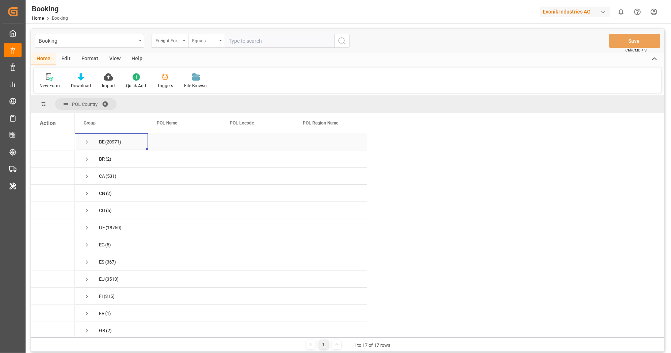
click at [84, 142] on span "Press SPACE to select this row." at bounding box center [87, 142] width 7 height 7
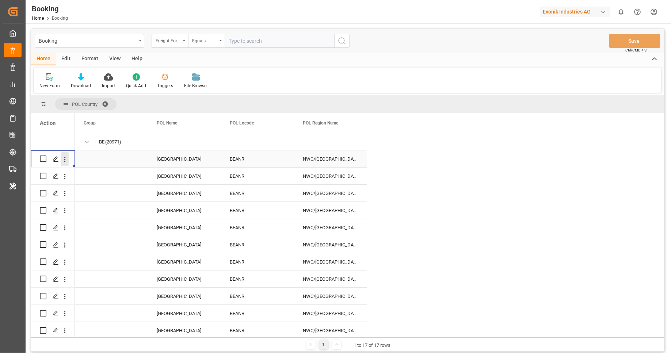
click at [64, 162] on icon "open menu" at bounding box center [65, 160] width 8 height 8
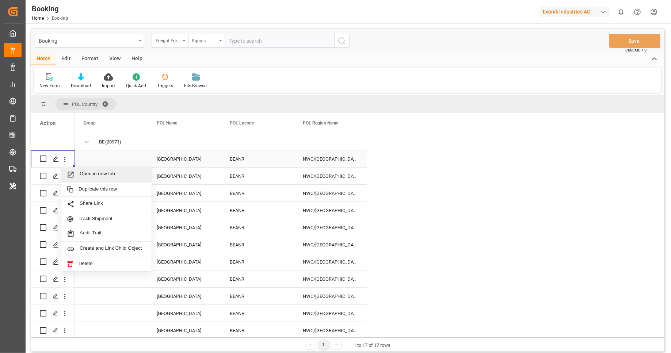
click at [75, 168] on div "Open in new tab" at bounding box center [106, 174] width 90 height 15
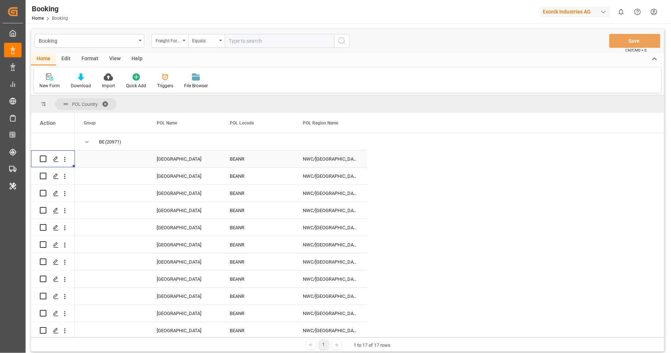
click at [249, 161] on div "BEANR" at bounding box center [257, 158] width 73 height 17
click at [248, 160] on div "BEANR" at bounding box center [257, 158] width 73 height 17
click at [248, 160] on input "BEANR" at bounding box center [257, 163] width 61 height 14
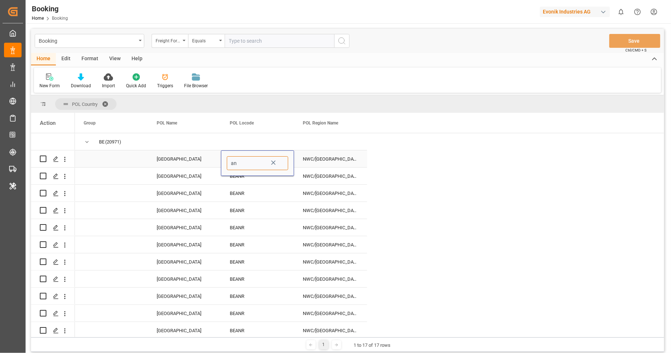
type input "ant"
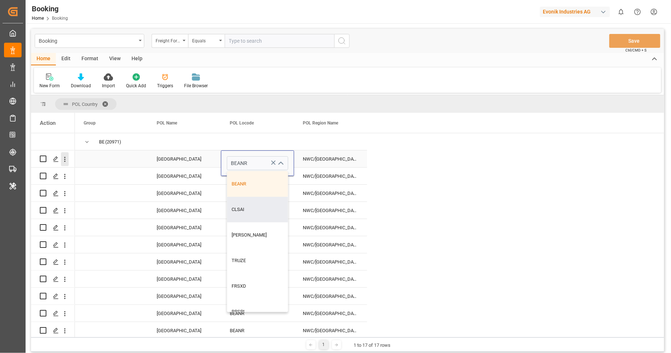
click at [67, 160] on icon "open menu" at bounding box center [65, 160] width 8 height 8
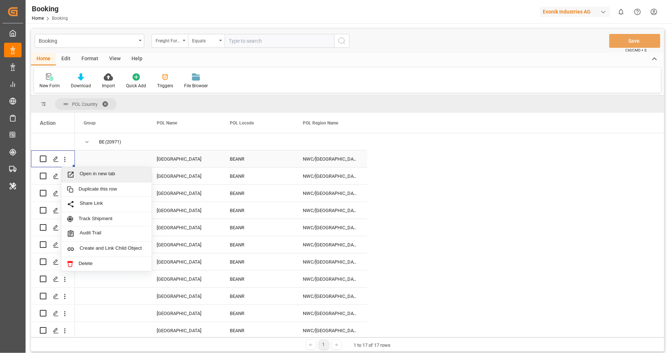
click at [82, 170] on div "Open in new tab" at bounding box center [106, 174] width 90 height 15
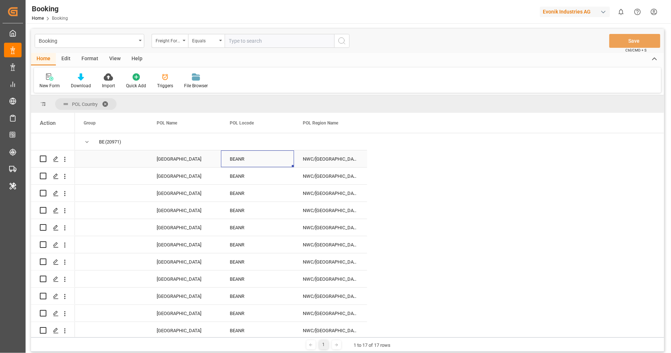
click at [241, 162] on div "BEANR" at bounding box center [257, 158] width 73 height 17
click at [242, 162] on div "BEANR" at bounding box center [257, 158] width 73 height 17
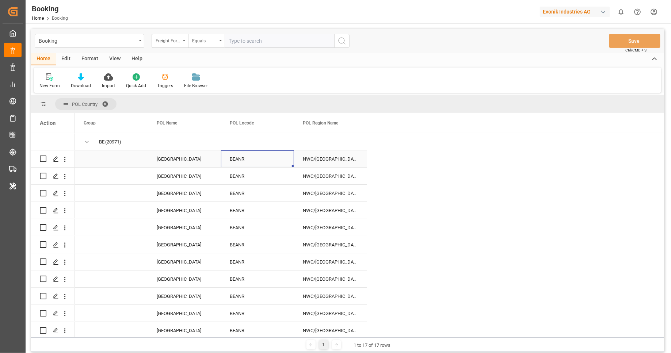
click at [242, 162] on div "BEANR" at bounding box center [257, 158] width 73 height 17
click at [251, 166] on input "BEANR" at bounding box center [257, 163] width 61 height 14
type input "B"
click at [161, 160] on div "[GEOGRAPHIC_DATA]" at bounding box center [184, 158] width 73 height 17
click at [161, 159] on div "[GEOGRAPHIC_DATA]" at bounding box center [184, 158] width 73 height 17
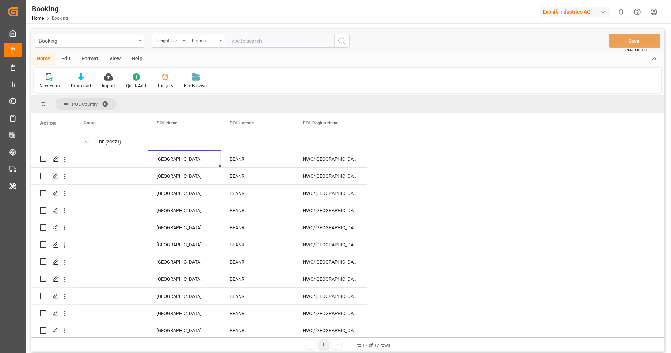
click at [106, 101] on span at bounding box center [108, 104] width 12 height 7
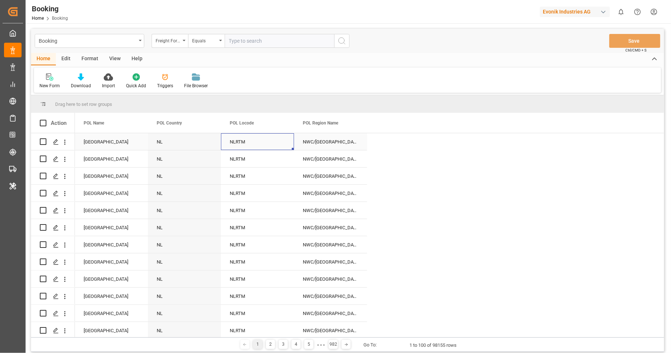
click at [246, 141] on div "NLRTM" at bounding box center [257, 141] width 73 height 17
click at [262, 144] on div "NLRTM" at bounding box center [257, 141] width 73 height 17
click at [275, 146] on button "open menu" at bounding box center [280, 146] width 11 height 11
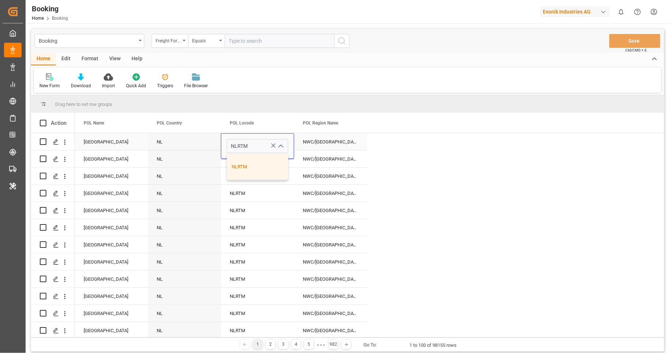
click at [274, 146] on icon "Press SPACE to select this row." at bounding box center [273, 145] width 4 height 4
click at [256, 162] on div "NLRTM" at bounding box center [257, 167] width 61 height 26
click at [282, 147] on icon "open menu" at bounding box center [280, 146] width 9 height 9
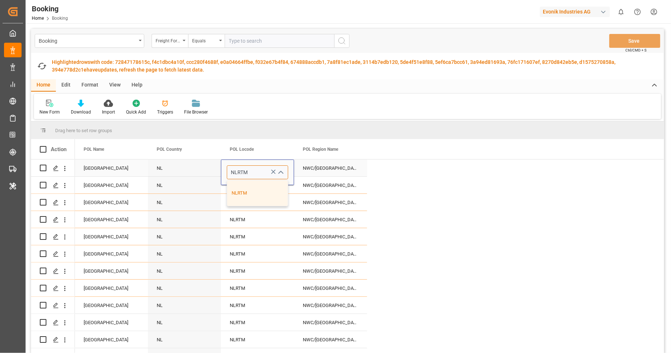
click at [256, 173] on input "NLRTM" at bounding box center [257, 172] width 61 height 14
type input "N"
type input "an"
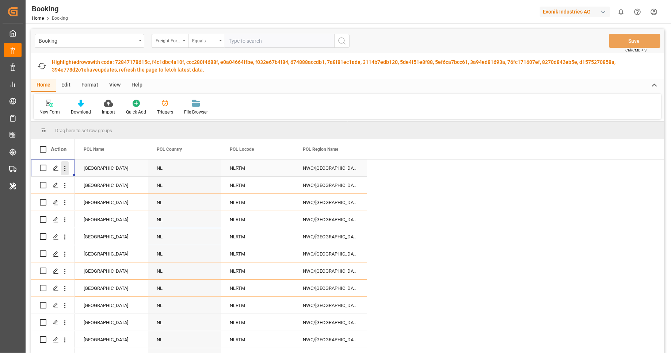
click at [66, 169] on icon "open menu" at bounding box center [65, 169] width 8 height 8
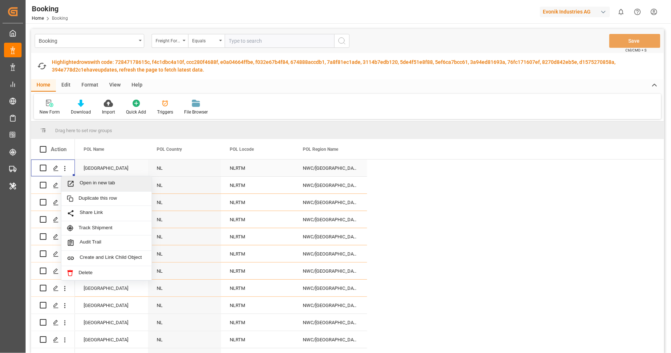
click at [114, 182] on span "Open in new tab" at bounding box center [113, 184] width 66 height 8
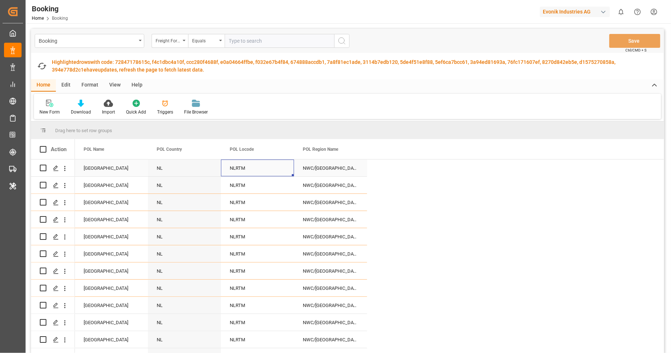
click at [248, 170] on div "NLRTM" at bounding box center [257, 168] width 73 height 17
click at [258, 169] on div "NLRTM" at bounding box center [257, 168] width 73 height 17
click at [259, 169] on div "NLRTM" at bounding box center [257, 168] width 73 height 17
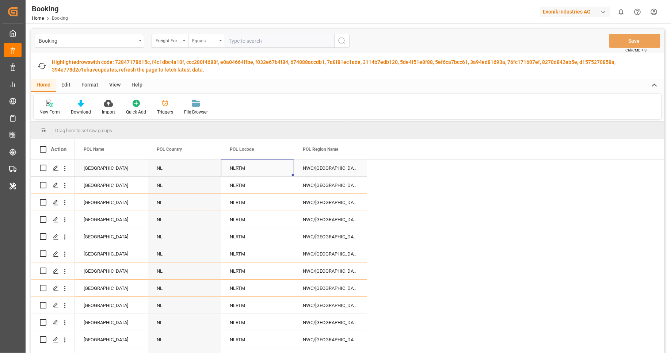
click at [259, 169] on div "NLRTM" at bounding box center [257, 168] width 73 height 17
click at [275, 172] on button "open menu" at bounding box center [280, 172] width 11 height 11
click at [277, 173] on icon "close menu" at bounding box center [280, 172] width 9 height 9
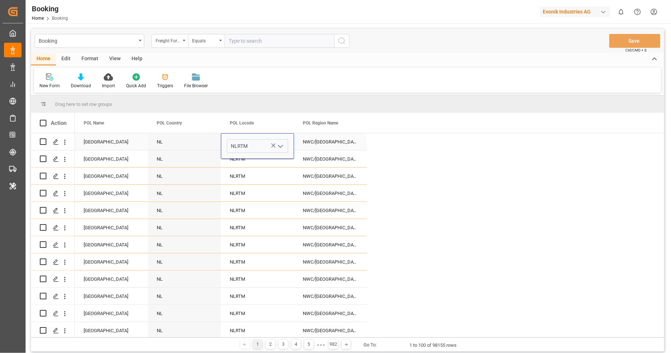
click at [282, 145] on polyline "open menu" at bounding box center [280, 146] width 4 height 2
click at [275, 144] on button "close menu" at bounding box center [280, 146] width 11 height 11
click at [279, 145] on polyline "open menu" at bounding box center [280, 146] width 4 height 2
click at [279, 145] on icon "close menu" at bounding box center [280, 146] width 9 height 9
click at [279, 145] on polyline "open menu" at bounding box center [280, 146] width 4 height 2
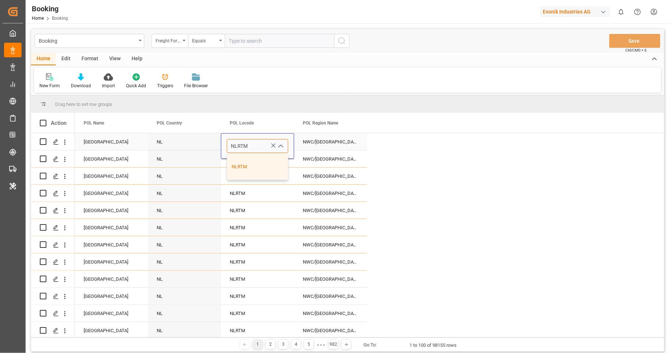
click at [247, 141] on input "NLRTM" at bounding box center [257, 146] width 61 height 14
drag, startPoint x: 251, startPoint y: 144, endPoint x: 220, endPoint y: 142, distance: 30.7
click at [220, 142] on div "[GEOGRAPHIC_DATA] NL NLRTM NLRTM NWC/[GEOGRAPHIC_DATA] [GEOGRAPHIC_DATA] Contin…" at bounding box center [221, 141] width 292 height 17
type input "n"
click at [261, 191] on div "DERTX" at bounding box center [257, 193] width 61 height 26
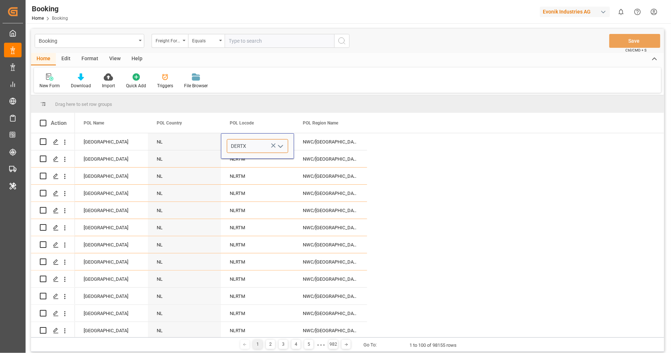
type input "DERTX"
click at [324, 91] on div "New Form Download Import Quick Add Triggers File Browser" at bounding box center [347, 80] width 627 height 25
click at [412, 103] on div "Drag here to set row groups" at bounding box center [347, 104] width 633 height 18
click at [408, 114] on div "POL Name POL Country POL Locode" at bounding box center [369, 123] width 589 height 20
click at [266, 165] on div "NLRTM" at bounding box center [257, 158] width 73 height 17
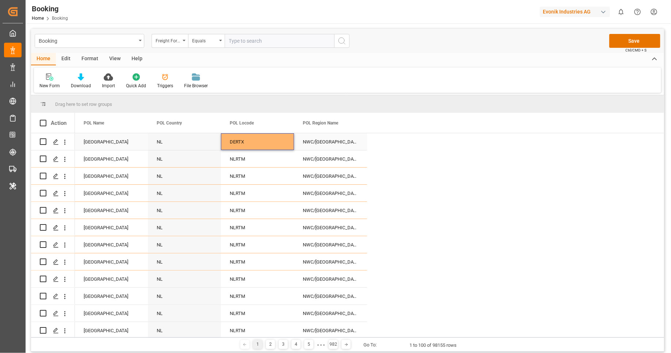
click at [267, 141] on div "DERTX" at bounding box center [257, 141] width 73 height 17
click at [627, 40] on button "Save" at bounding box center [634, 41] width 51 height 14
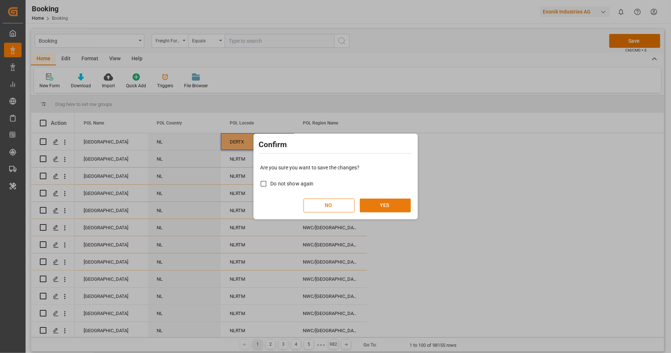
click at [389, 204] on button "YES" at bounding box center [385, 206] width 51 height 14
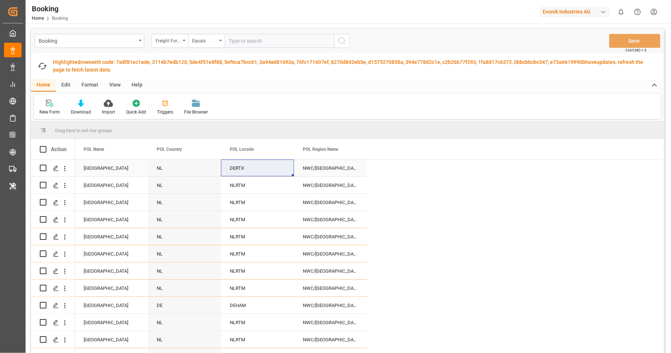
click at [256, 167] on div "DERTX" at bounding box center [257, 168] width 73 height 17
click at [254, 167] on div "DERTX" at bounding box center [257, 168] width 73 height 17
click at [276, 172] on button "open menu" at bounding box center [280, 172] width 11 height 11
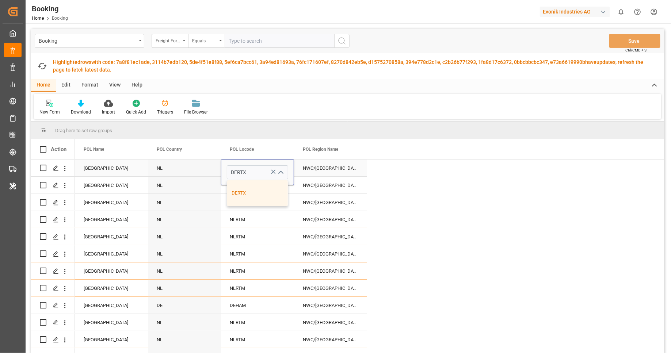
click at [280, 172] on icon "close menu" at bounding box center [280, 172] width 9 height 9
click at [280, 172] on icon "open menu" at bounding box center [280, 172] width 9 height 9
click at [270, 172] on icon "Press SPACE to select this row." at bounding box center [273, 172] width 8 height 8
click at [271, 172] on input "Press SPACE to select this row." at bounding box center [257, 172] width 61 height 14
click at [275, 197] on div "NLRTM" at bounding box center [257, 193] width 61 height 26
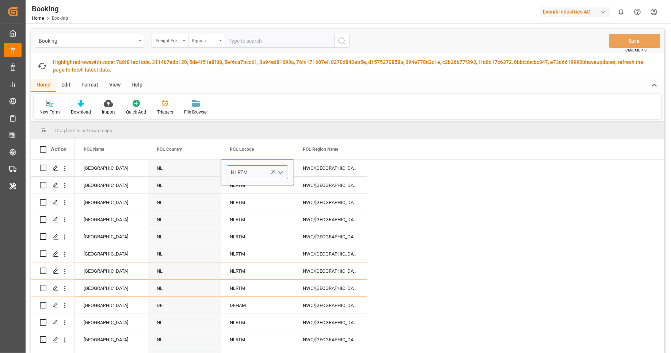
type input "NLRTM"
click at [337, 128] on div "Drag here to set row groups" at bounding box center [347, 131] width 633 height 18
click at [288, 139] on div "POL Locode" at bounding box center [257, 149] width 73 height 20
click at [300, 131] on div "Drag here to set row groups" at bounding box center [347, 131] width 633 height 18
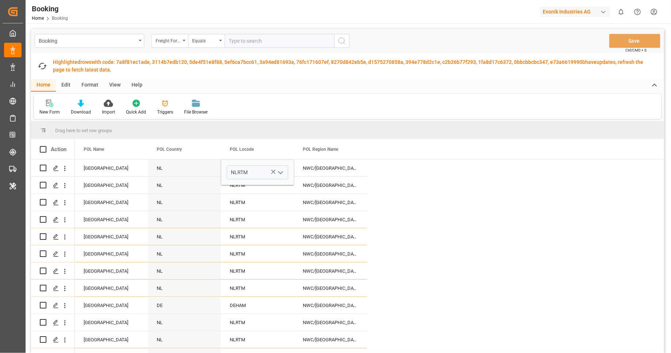
click at [300, 131] on div "Drag here to set row groups" at bounding box center [347, 131] width 633 height 18
click at [301, 131] on div "Drag here to set row groups" at bounding box center [347, 131] width 633 height 18
click at [149, 180] on div "NL" at bounding box center [184, 185] width 73 height 17
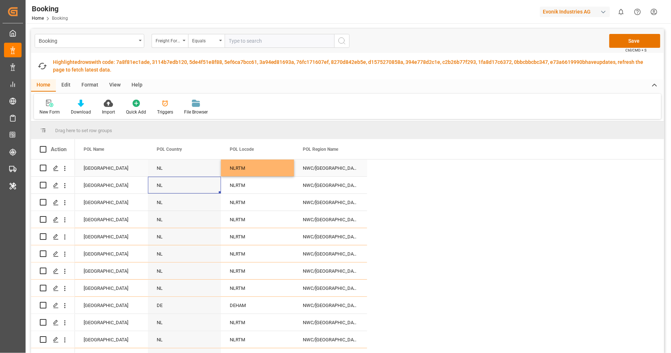
click at [176, 170] on div "NL" at bounding box center [184, 168] width 73 height 17
click at [639, 39] on button "Save" at bounding box center [634, 41] width 51 height 14
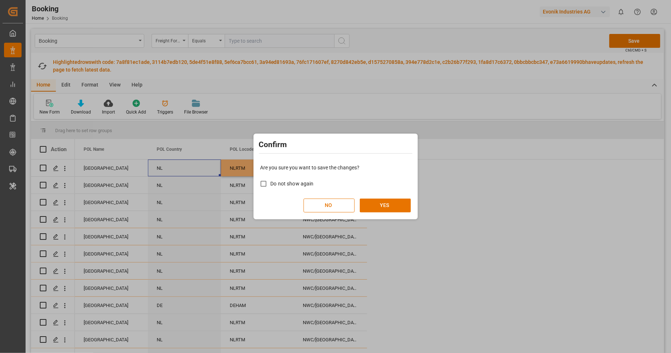
click at [304, 185] on span "Do not show again" at bounding box center [291, 184] width 43 height 6
click at [270, 185] on input "Do not show again" at bounding box center [263, 184] width 14 height 14
checkbox input "true"
click at [390, 204] on button "YES" at bounding box center [385, 206] width 51 height 14
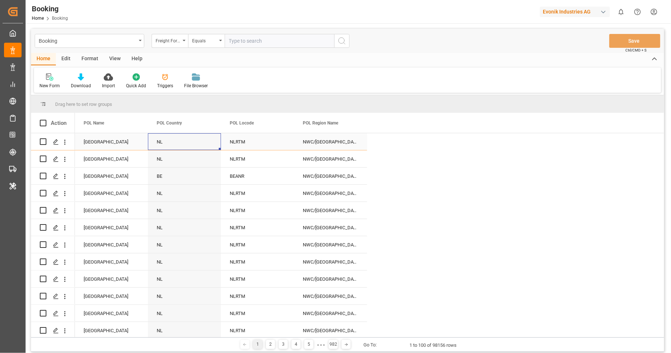
click at [185, 147] on div "NL" at bounding box center [184, 141] width 73 height 17
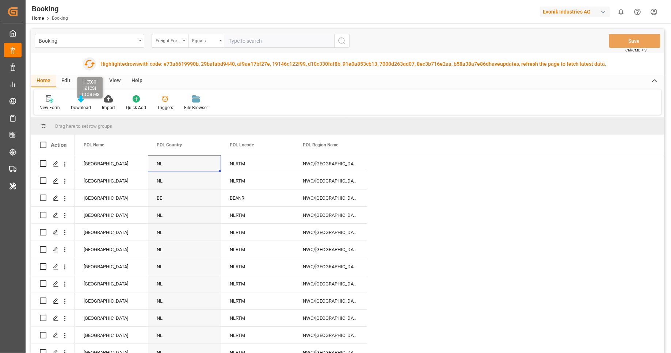
click at [89, 65] on icon "button" at bounding box center [90, 64] width 12 height 12
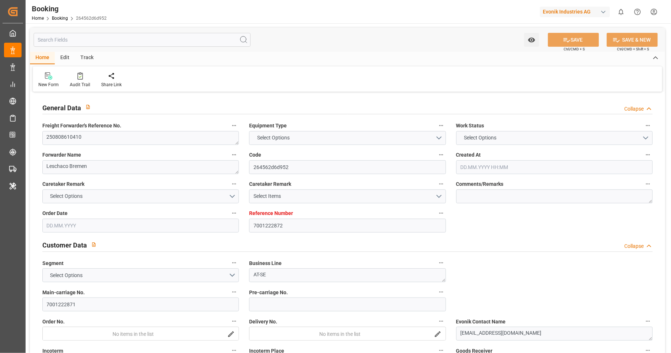
type input "7001222872"
type input "9778545"
type input "9348168"
type input "Maersk"
type input "Maersk Line AS"
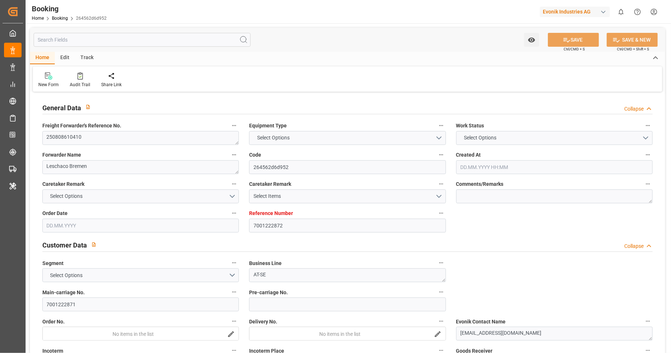
type input "BEANR"
type input "EGALY"
type input "0"
type input "BEANR"
type input "EGALY"
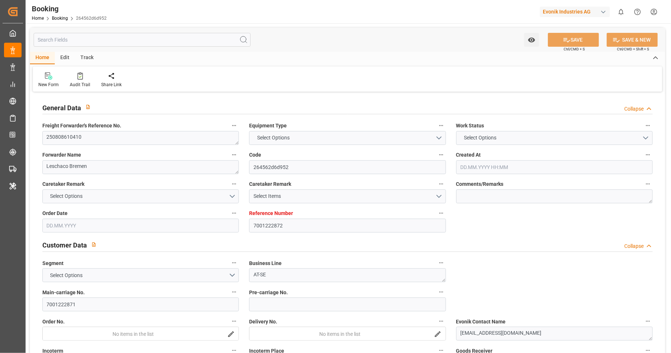
type input "9778545"
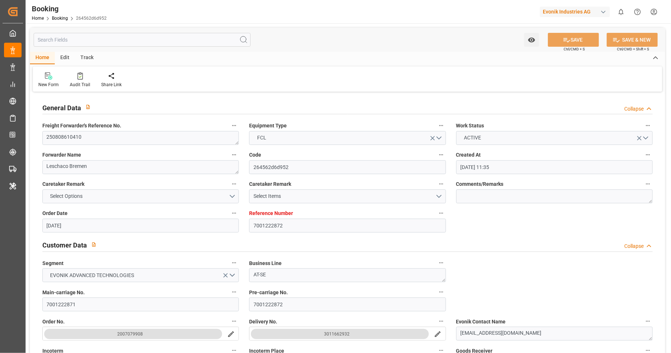
type input "15.07.2025 11:35"
type input "15.07.2025"
type input "18.08.2025"
type input "23.07.2025"
type input "18.07.2025"
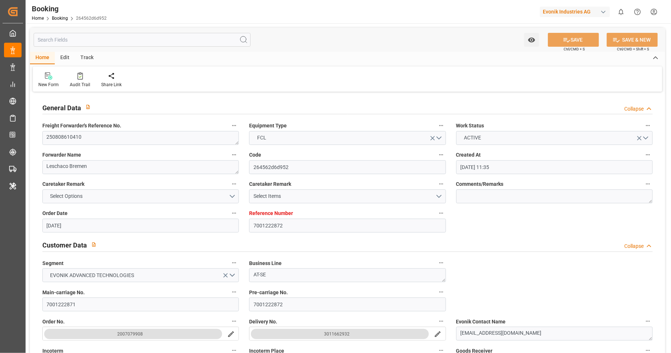
type input "31.07.2025"
type input "13.08.2025 02:00"
type input "06.08.2025 00:00"
type input "07.08.2025 07:31"
type input "21.08.2025 19:00"
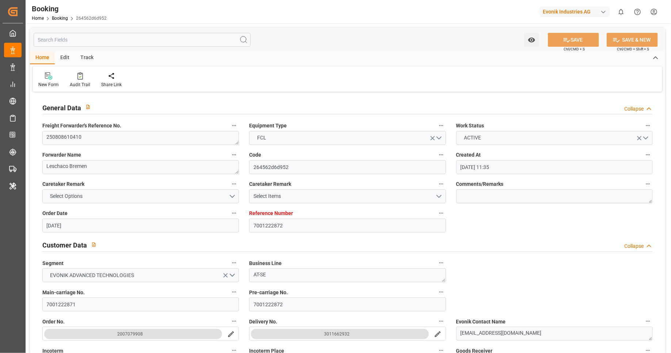
type input "14.08.2025 00:00"
type input "[DATE]"
type input "11.08.2025 12:09"
type input "[DATE]"
type input "31.07.2025 06:25"
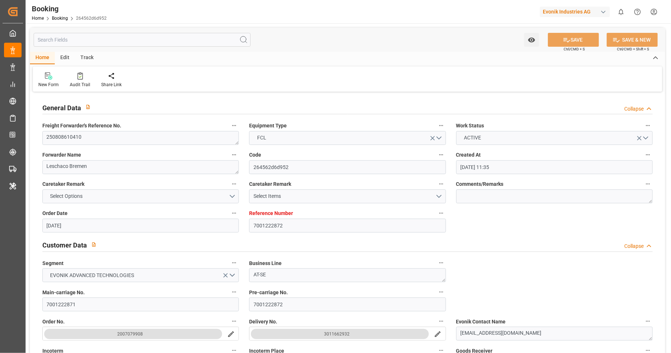
type input "01.08.2025 21:00"
type input "05.08.2025 03:00"
type input "01.08.2025 21:00"
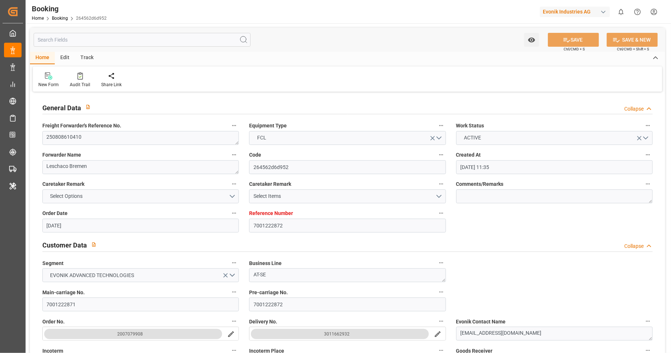
type input "04.08.2025 21:00"
type input "13.08.2025 02:00"
type input "21.08.2025 19:00"
type input "22.08.2025 02:05"
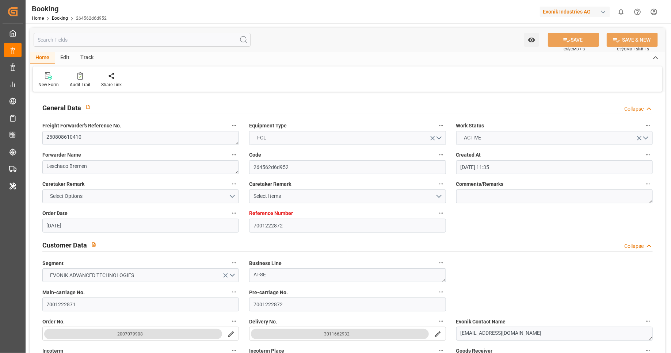
type input "26.08.2025 02:05"
click at [130, 45] on input "text" at bounding box center [142, 40] width 217 height 14
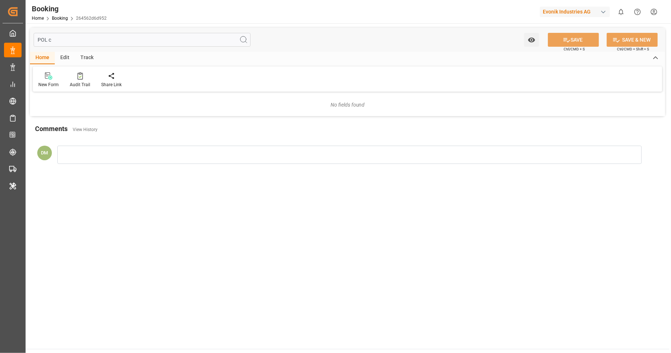
type input "POL"
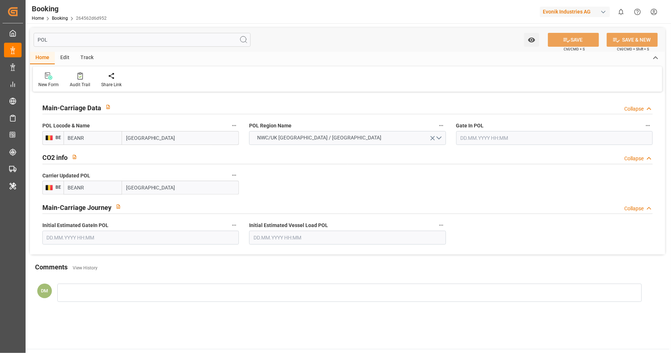
type input "07.08.2025 07:31"
type input "04.08.2025 21:00"
type input "POL"
click at [59, 136] on span "BE" at bounding box center [57, 137] width 8 height 5
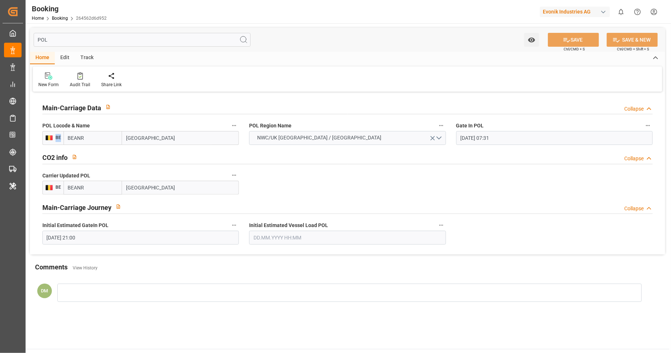
click at [48, 137] on img at bounding box center [49, 138] width 8 height 6
click at [47, 139] on img at bounding box center [49, 138] width 8 height 6
click at [52, 138] on img at bounding box center [49, 138] width 8 height 6
click at [54, 137] on span "BE" at bounding box center [57, 137] width 8 height 5
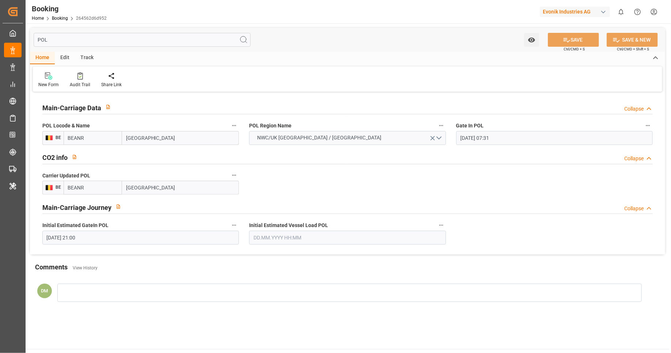
click at [60, 135] on span "BE" at bounding box center [57, 137] width 8 height 5
drag, startPoint x: 56, startPoint y: 137, endPoint x: 51, endPoint y: 135, distance: 4.7
click at [54, 137] on span "BE" at bounding box center [57, 137] width 8 height 5
click at [277, 9] on div "Booking Home Booking 264562d6d952 Evonik Industries AG 0 Notifications Only sho…" at bounding box center [345, 11] width 650 height 23
drag, startPoint x: 59, startPoint y: 127, endPoint x: 110, endPoint y: 128, distance: 50.7
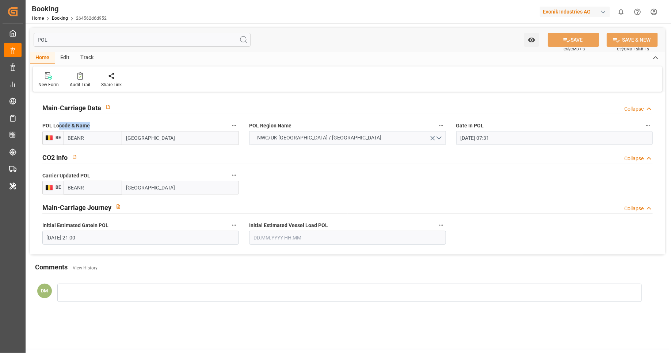
click at [110, 128] on label "POL Locode & Name" at bounding box center [140, 126] width 196 height 10
click at [98, 141] on input "BEANR" at bounding box center [93, 138] width 58 height 14
click at [50, 139] on img at bounding box center [49, 138] width 8 height 6
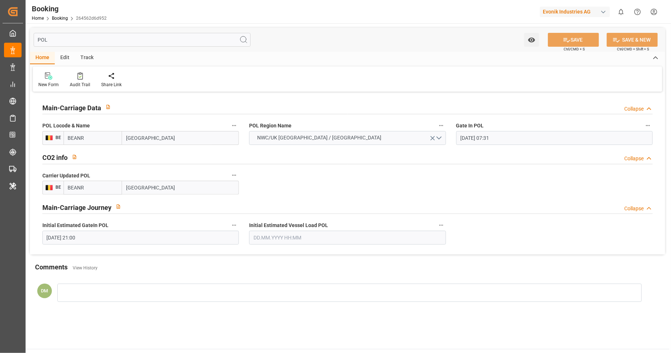
click at [50, 139] on img at bounding box center [49, 138] width 8 height 6
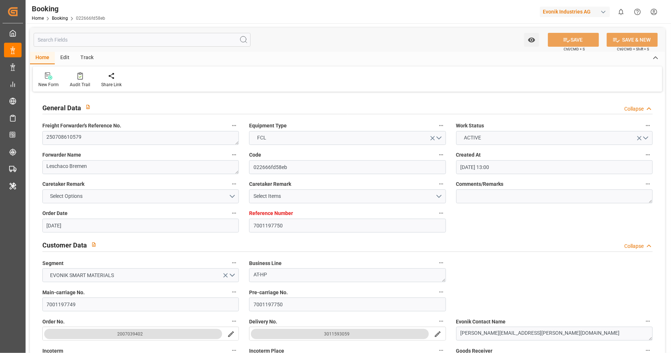
click at [238, 128] on label "Freight Forwarder's Reference No." at bounding box center [140, 126] width 196 height 10
click at [238, 128] on button "Freight Forwarder's Reference No." at bounding box center [233, 125] width 9 height 9
click at [235, 184] on div at bounding box center [335, 176] width 671 height 353
click at [235, 184] on icon "button" at bounding box center [234, 184] width 6 height 6
click at [518, 250] on div at bounding box center [335, 176] width 671 height 353
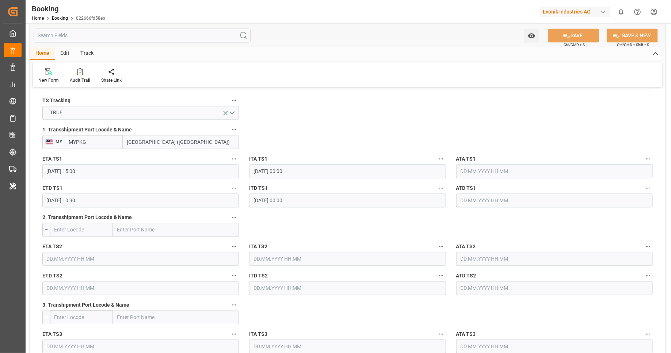
scroll to position [779, 0]
click at [236, 129] on icon "button" at bounding box center [234, 130] width 6 height 6
click at [235, 159] on div at bounding box center [335, 176] width 671 height 353
click at [235, 159] on icon "button" at bounding box center [234, 160] width 6 height 6
click at [267, 130] on div at bounding box center [335, 176] width 671 height 353
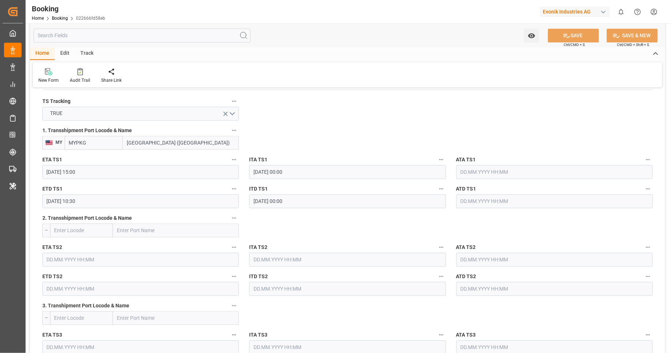
click at [238, 129] on button "1. Transshipment Port Locode & Name" at bounding box center [233, 130] width 9 height 9
click at [310, 134] on div at bounding box center [335, 176] width 671 height 353
click at [235, 159] on icon "button" at bounding box center [234, 160] width 6 height 6
click at [293, 226] on div at bounding box center [335, 176] width 671 height 353
click at [233, 160] on icon "button" at bounding box center [234, 160] width 6 height 6
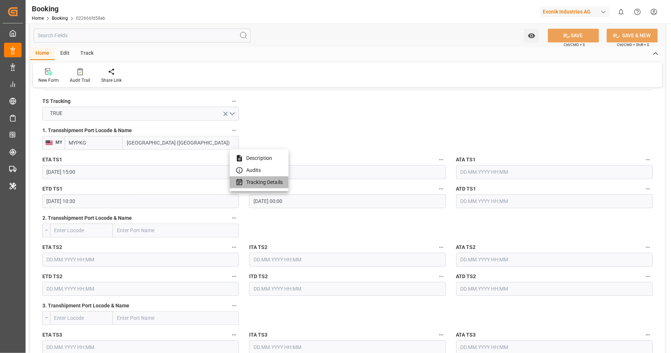
click at [253, 185] on li "Tracking Details" at bounding box center [259, 182] width 59 height 12
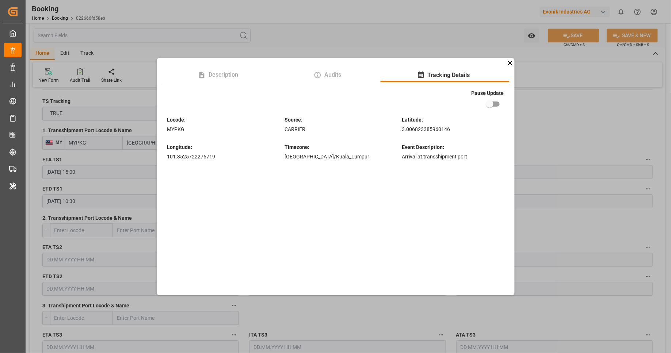
click at [509, 65] on icon at bounding box center [510, 63] width 8 height 8
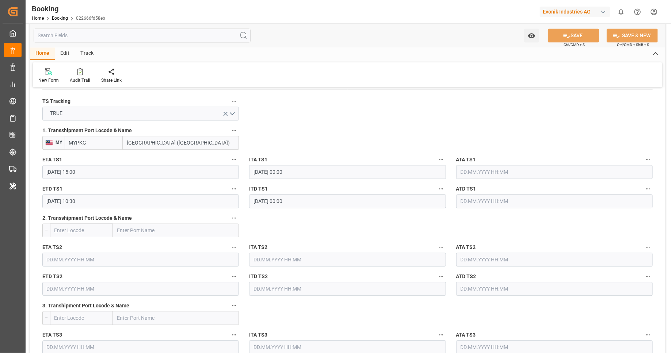
click at [235, 132] on button "1. Transshipment Port Locode & Name" at bounding box center [233, 130] width 9 height 9
click at [364, 130] on div at bounding box center [335, 176] width 671 height 353
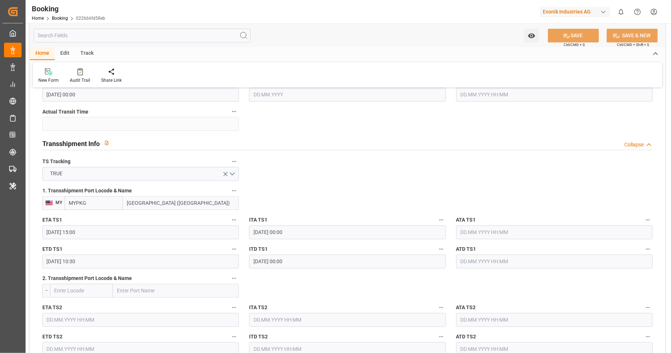
scroll to position [818, 0]
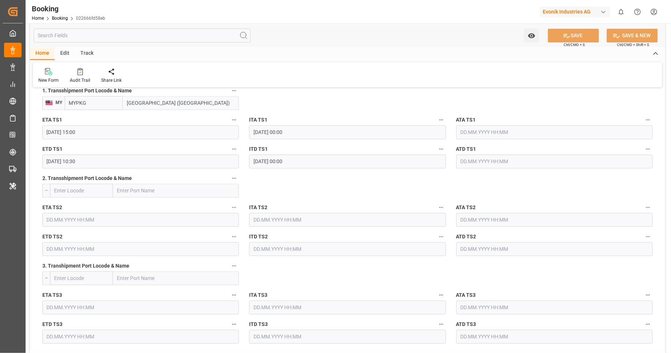
click at [236, 121] on icon "button" at bounding box center [234, 120] width 6 height 6
click at [267, 143] on li "Tracking Details" at bounding box center [259, 143] width 59 height 12
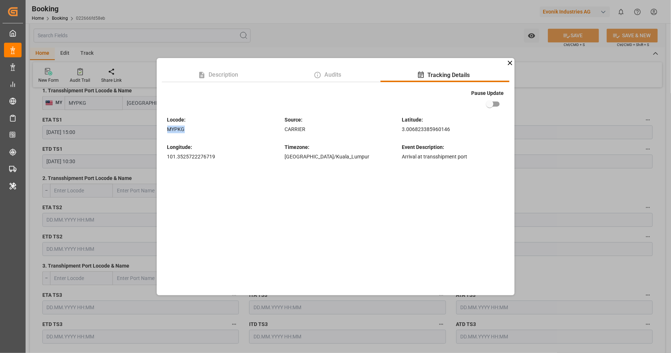
drag, startPoint x: 188, startPoint y: 127, endPoint x: 164, endPoint y: 126, distance: 24.5
click at [164, 126] on div "Pause Update Locode : MYPKG Source : CARRIER Latitude : 3.006823385960146 Longi…" at bounding box center [336, 125] width 348 height 82
drag, startPoint x: 340, startPoint y: 131, endPoint x: 270, endPoint y: 127, distance: 70.2
click at [270, 127] on div "Locode : MYPKG Source : CARRIER Latitude : 3.006823385960146 Longitude : 101.35…" at bounding box center [335, 136] width 337 height 50
click at [341, 160] on div "Asia/Kuala_Lumpur" at bounding box center [335, 157] width 102 height 8
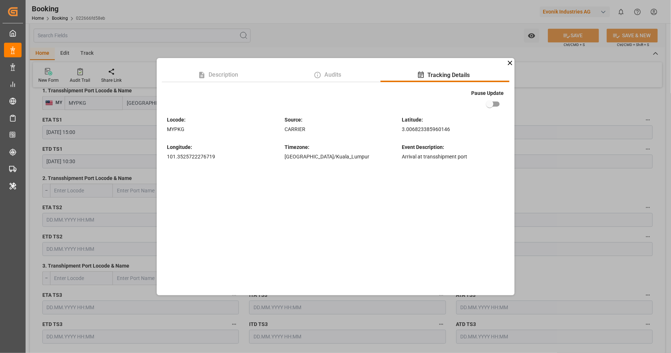
click at [511, 64] on icon at bounding box center [510, 63] width 8 height 8
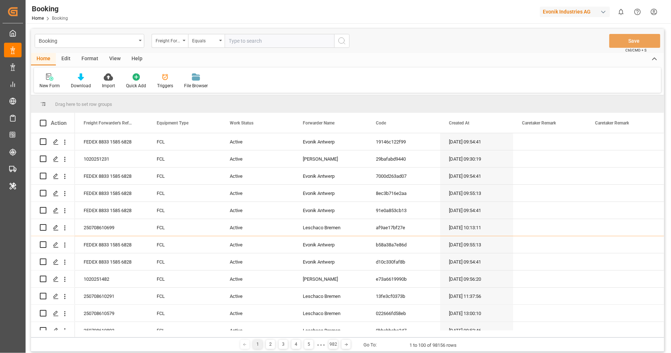
click at [397, 72] on div "New Form Download Import Quick Add Triggers File Browser" at bounding box center [347, 80] width 627 height 25
